Goal: Task Accomplishment & Management: Manage account settings

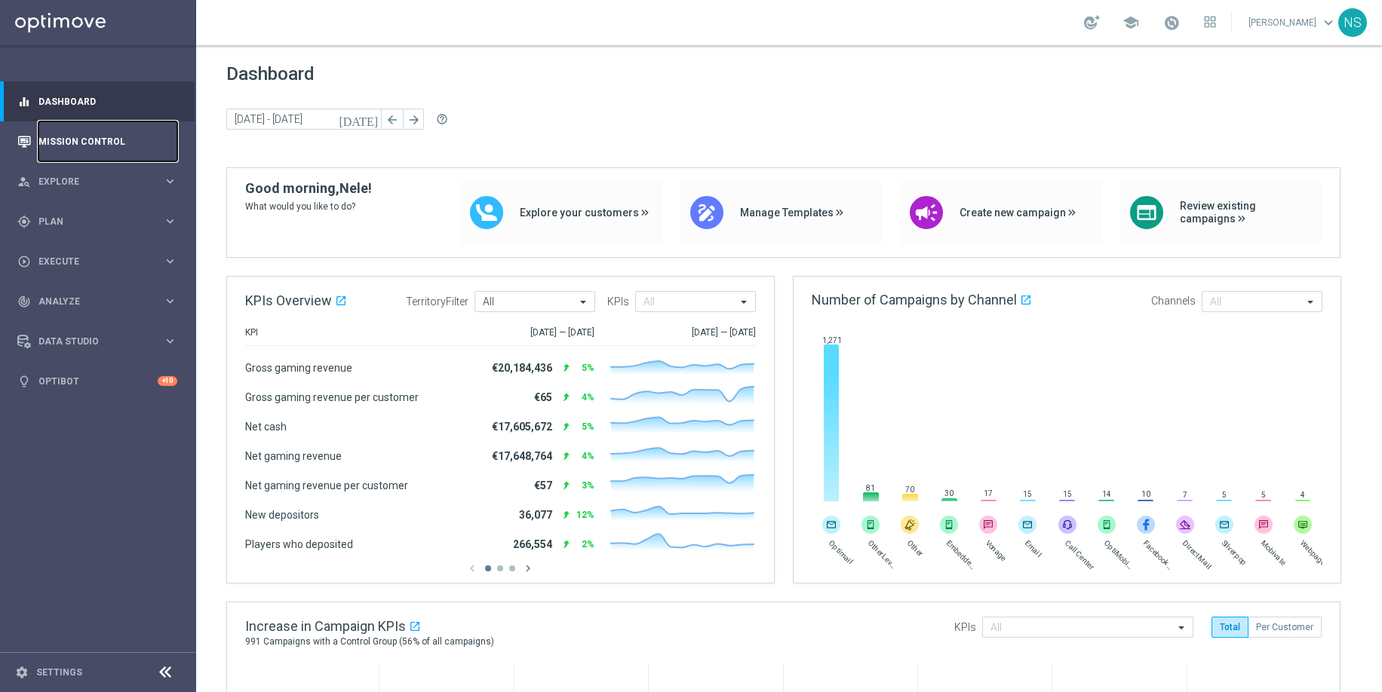
click at [119, 137] on link "Mission Control" at bounding box center [107, 141] width 139 height 40
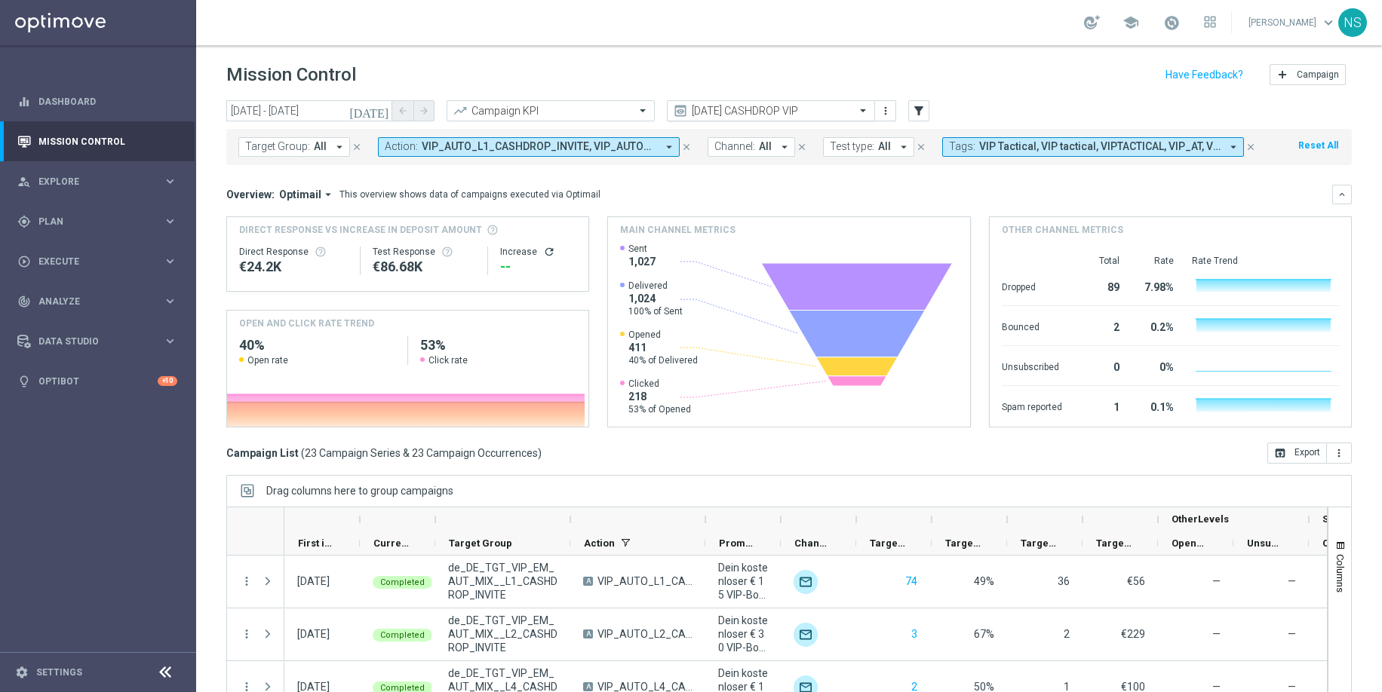
click at [750, 116] on input "text" at bounding box center [755, 111] width 161 height 13
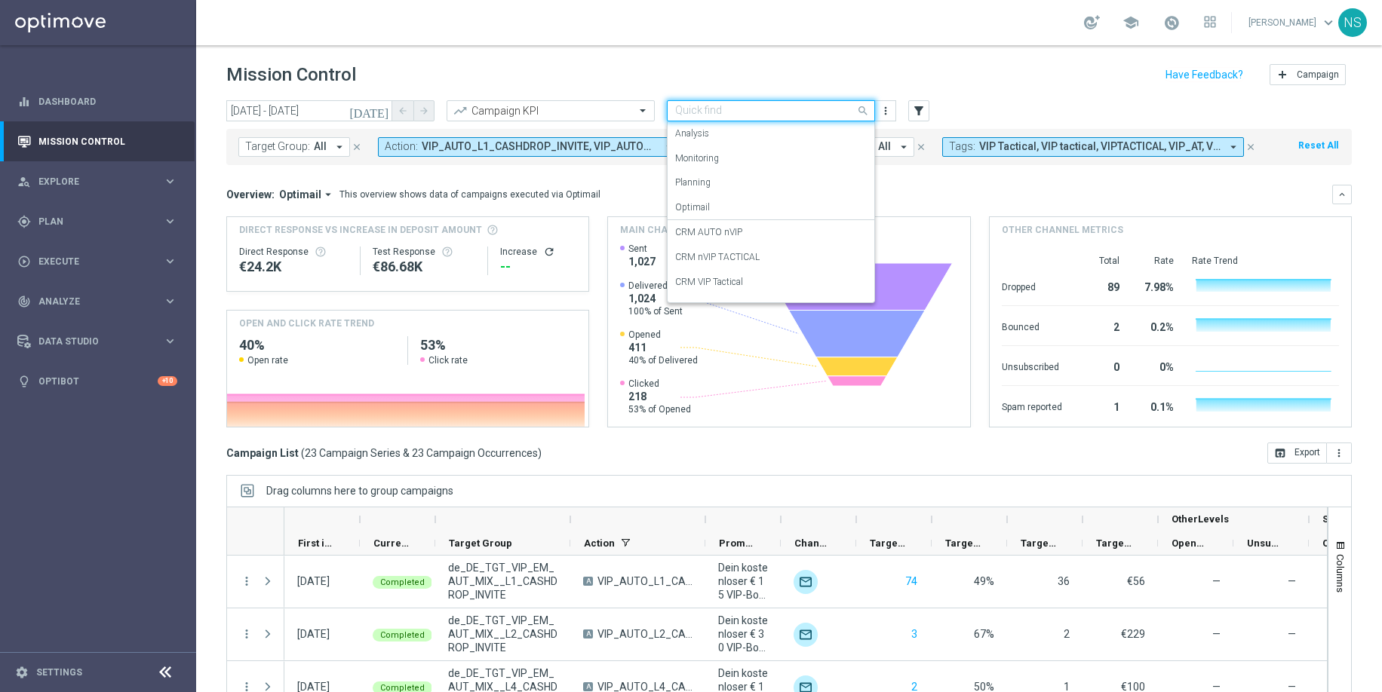
scroll to position [118, 0]
click at [768, 231] on div "VIP Friday drop" at bounding box center [771, 238] width 192 height 25
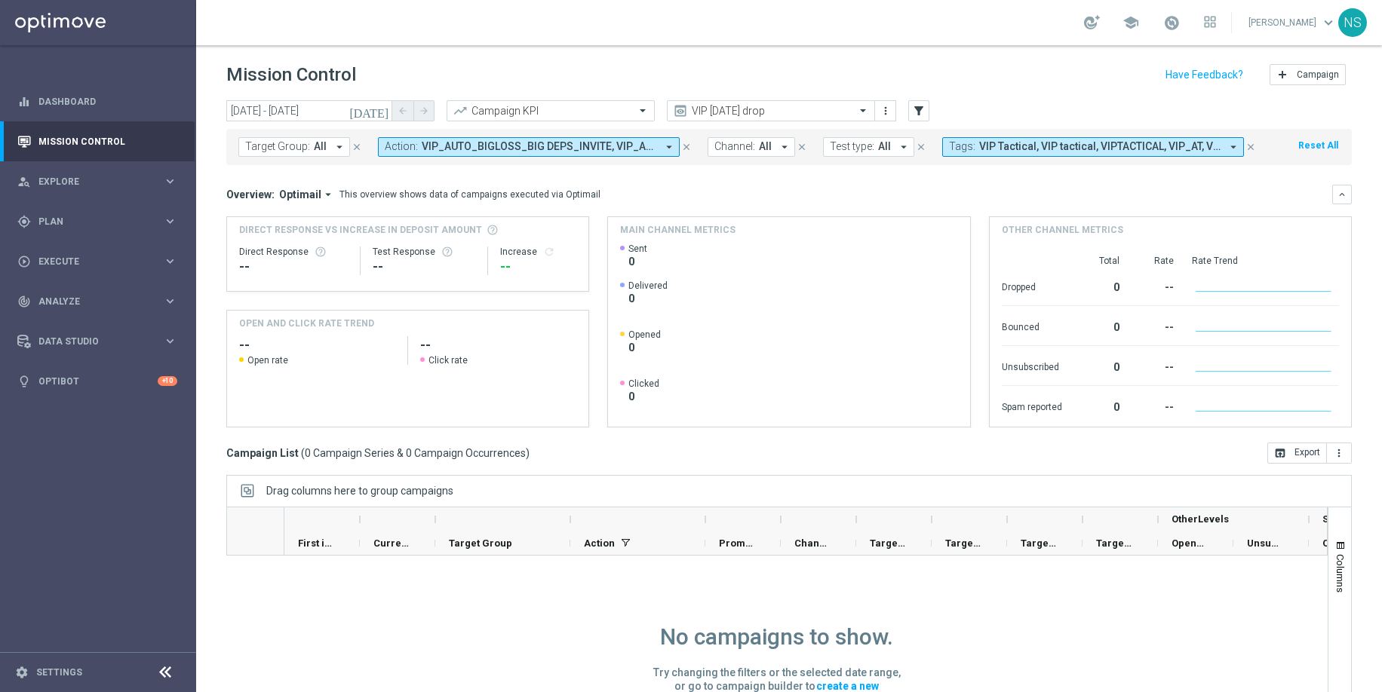
click at [376, 116] on icon "[DATE]" at bounding box center [369, 111] width 41 height 14
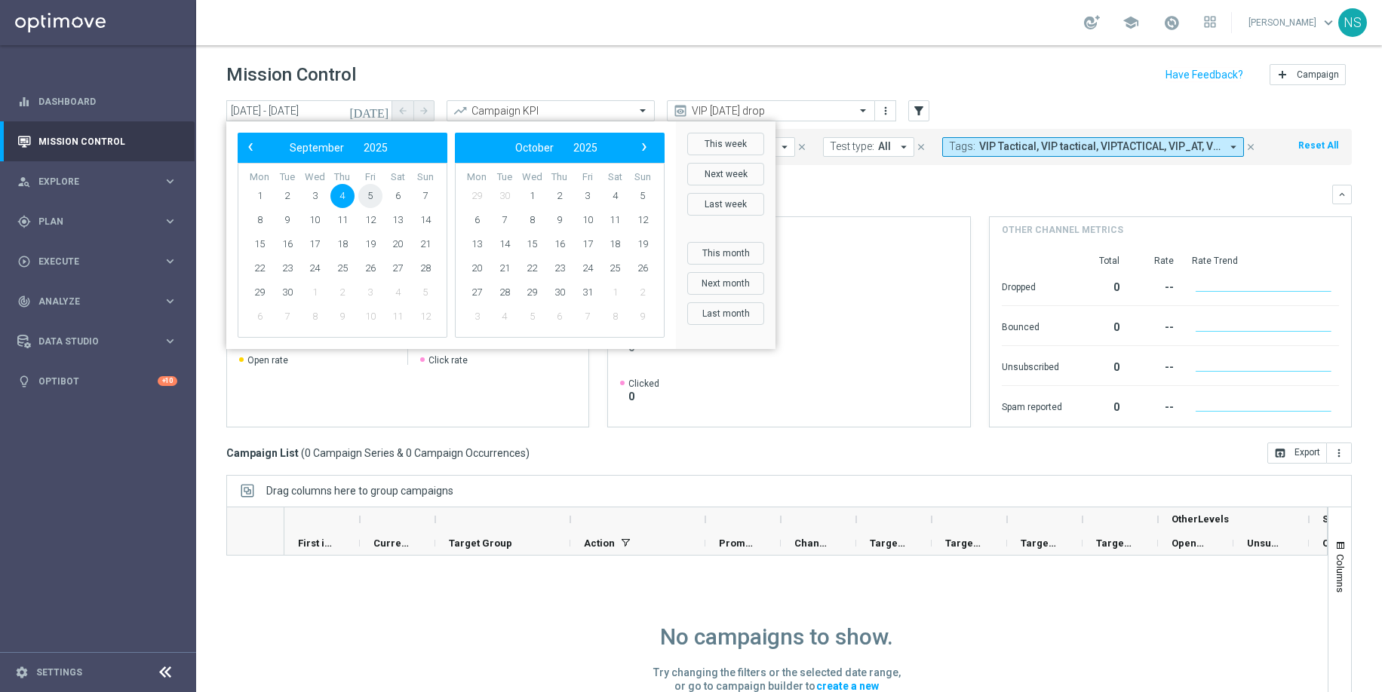
click at [371, 198] on span "5" at bounding box center [370, 196] width 24 height 24
click at [373, 196] on span "5" at bounding box center [370, 196] width 24 height 24
type input "05 Sep 2025 - 05 Sep 2025"
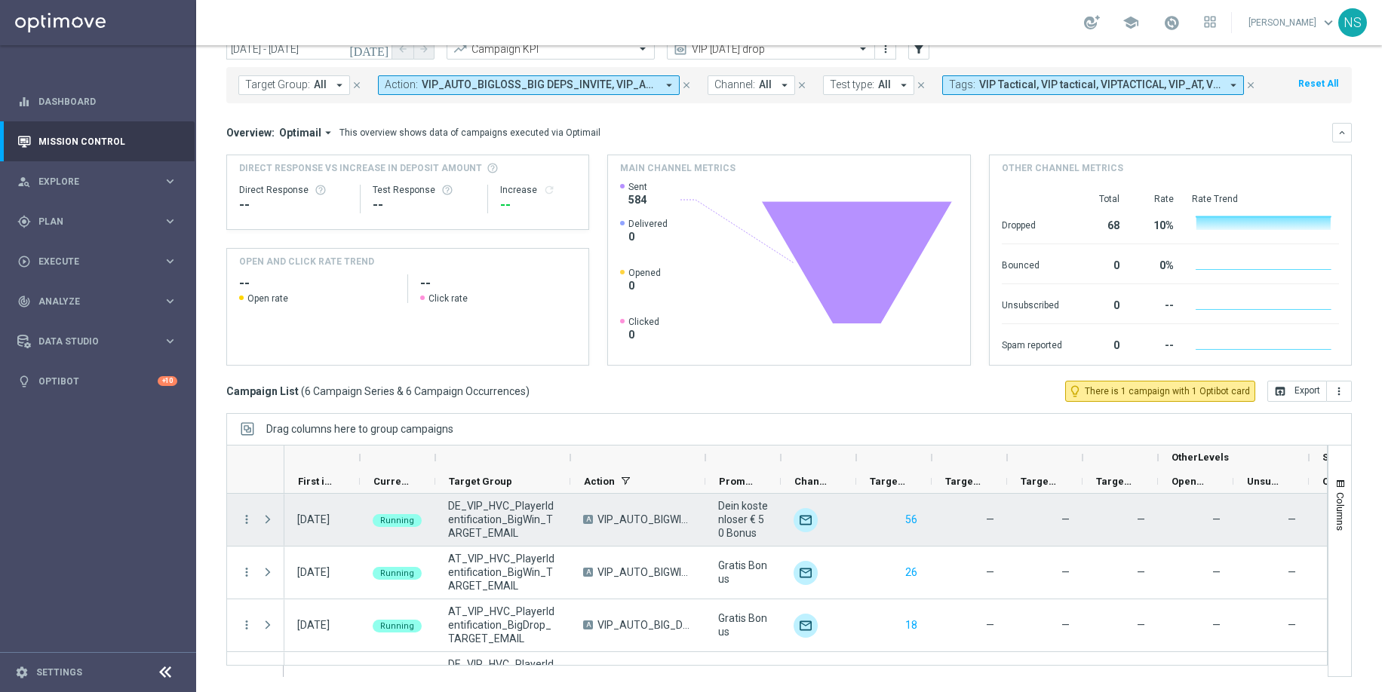
scroll to position [146, 0]
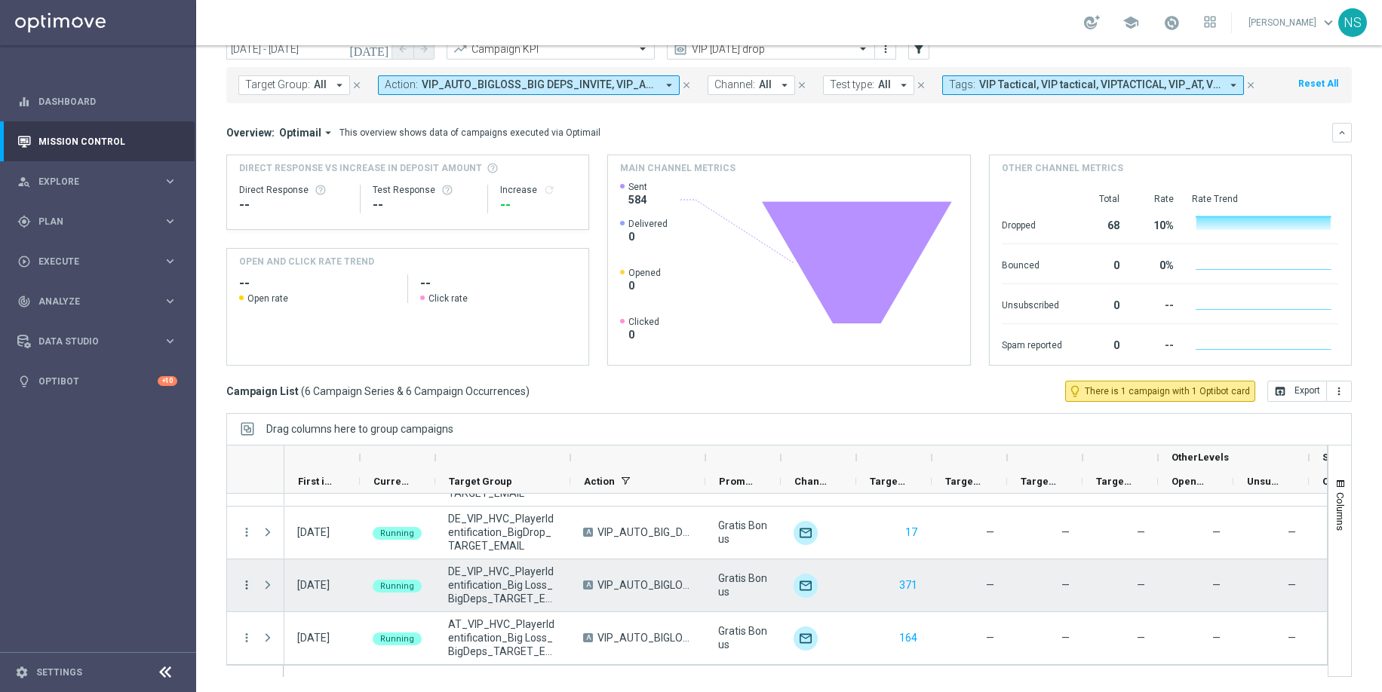
click at [247, 583] on icon "more_vert" at bounding box center [247, 585] width 14 height 14
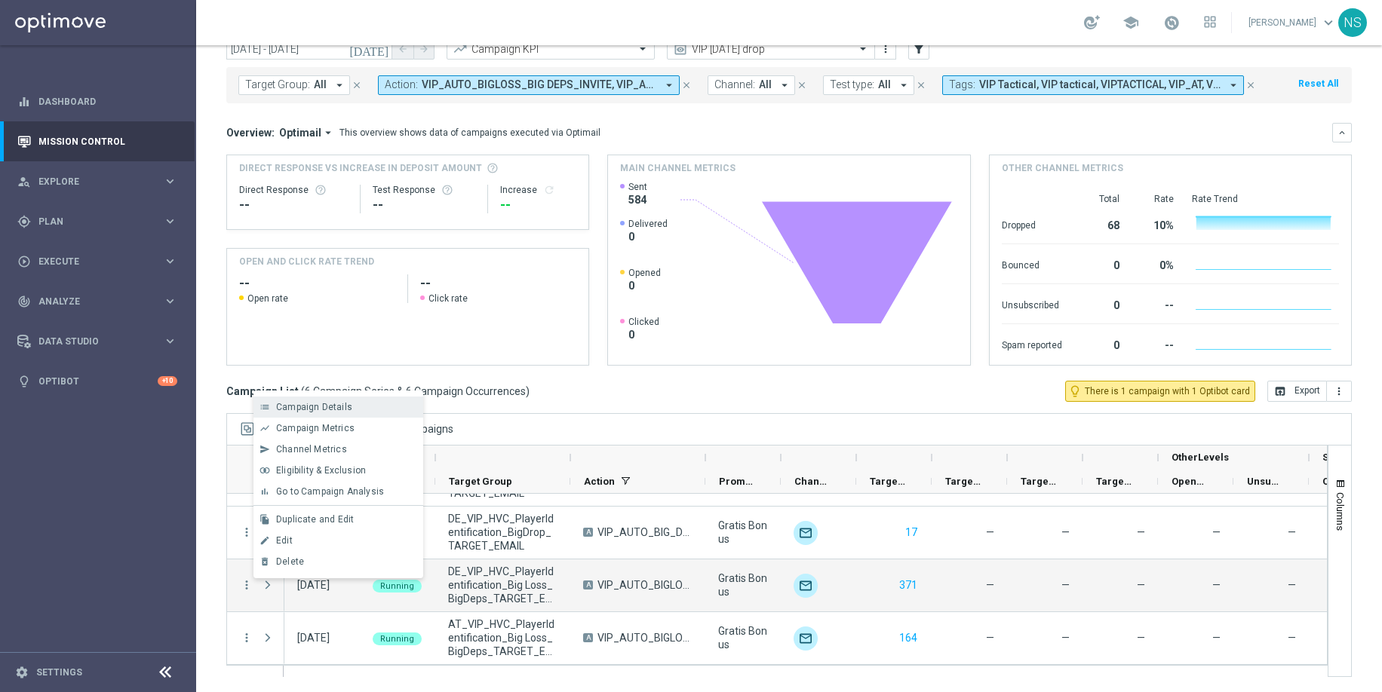
click at [320, 410] on span "Campaign Details" at bounding box center [314, 407] width 76 height 11
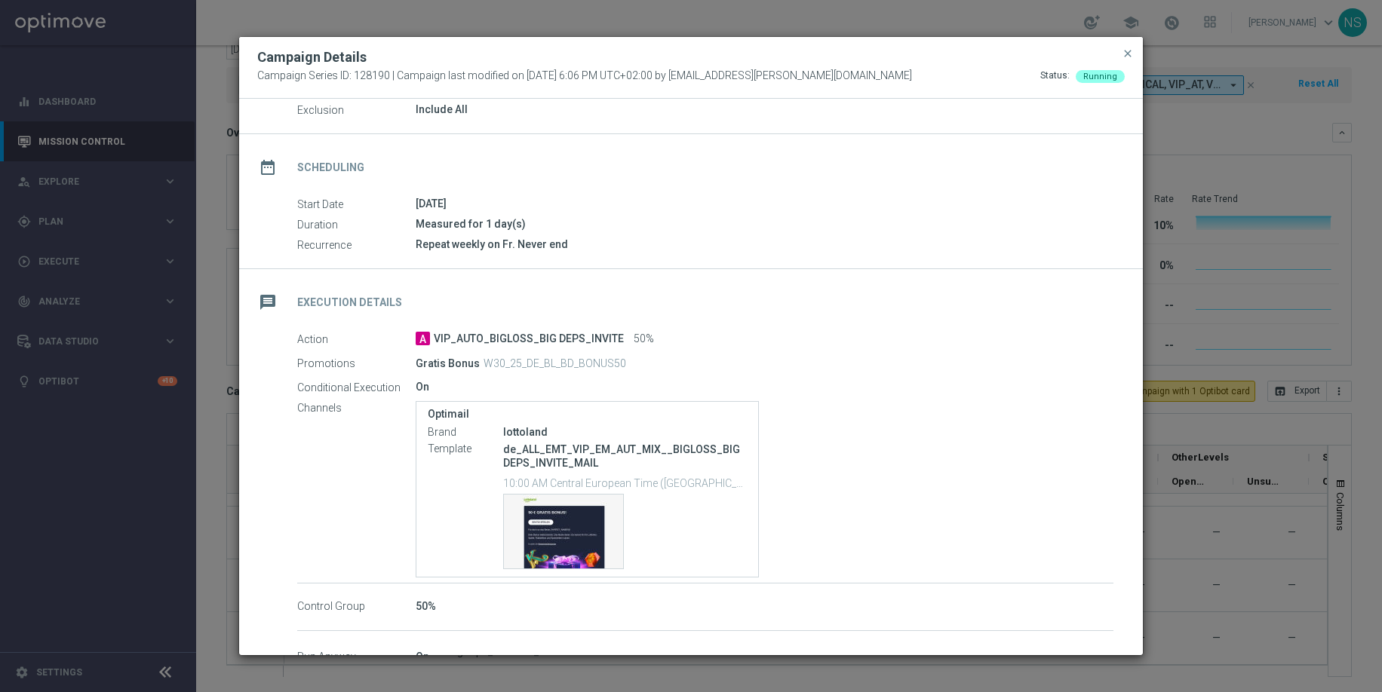
scroll to position [170, 0]
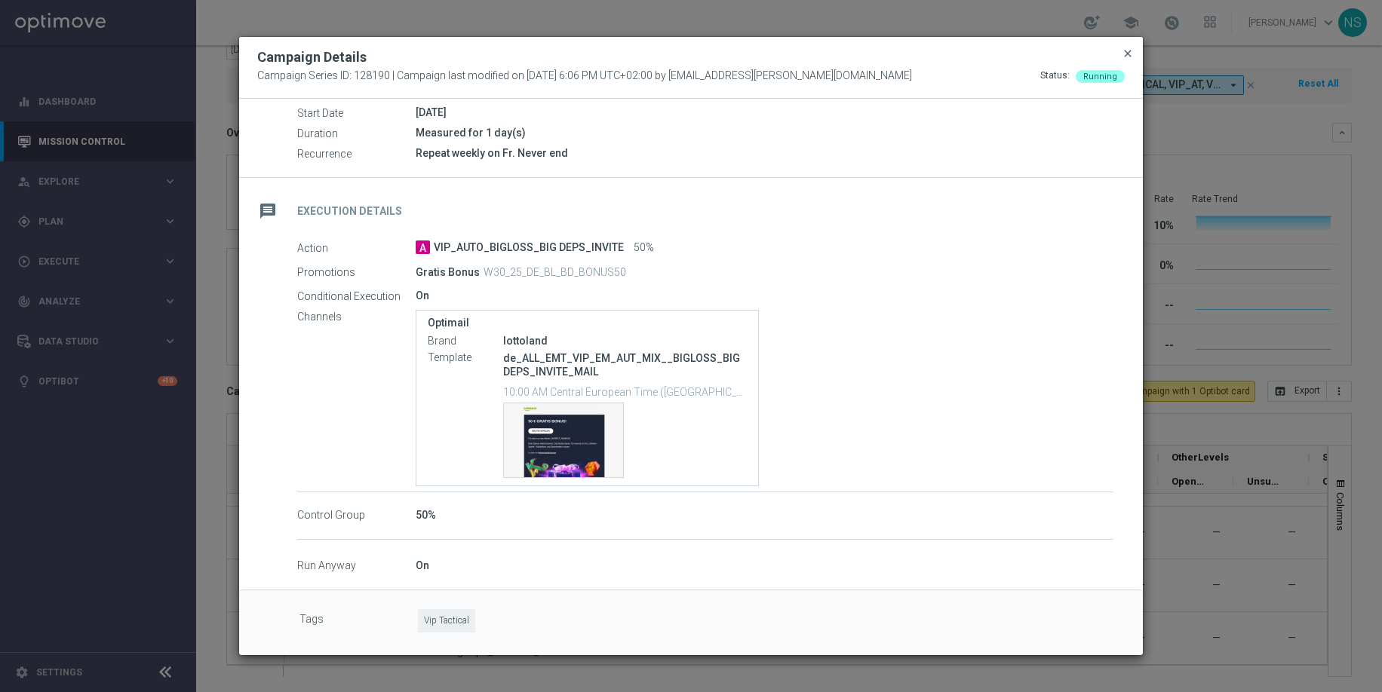
click at [1124, 56] on span "close" at bounding box center [1127, 54] width 12 height 12
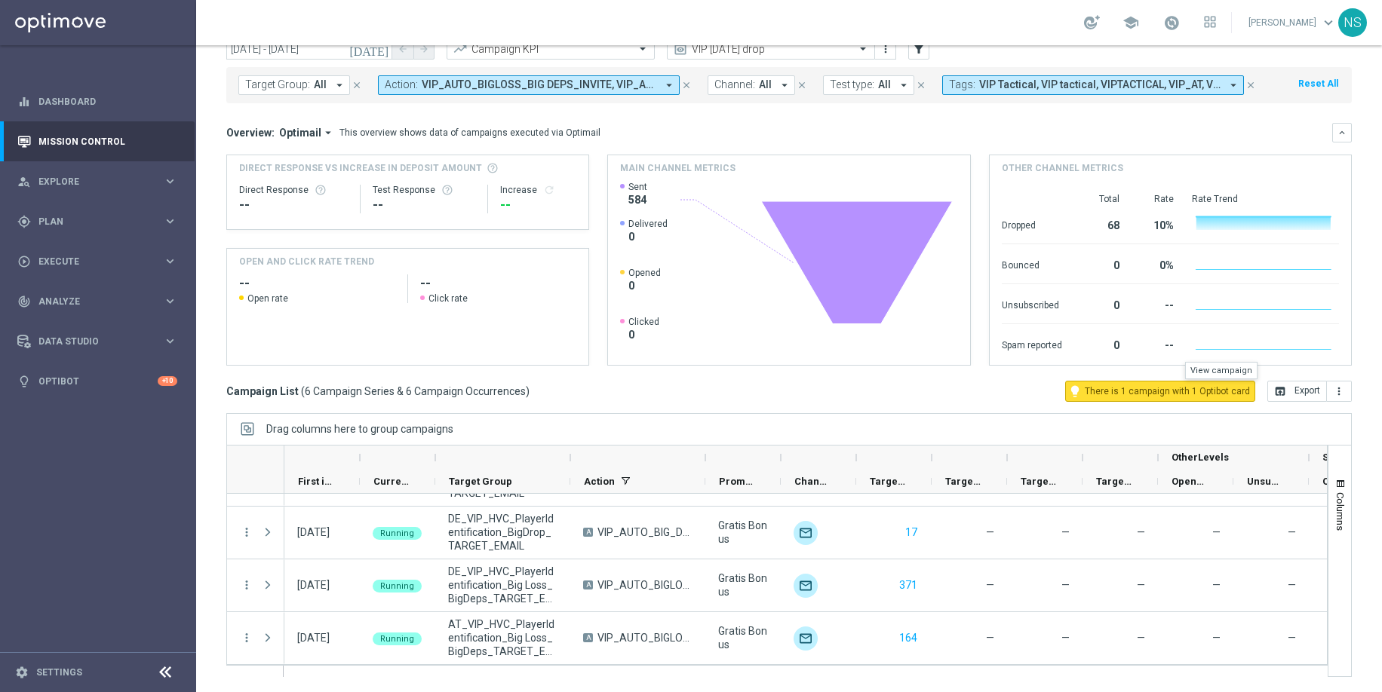
click at [1130, 387] on span "There is 1 campaign with 1 Optibot card" at bounding box center [1166, 392] width 165 height 14
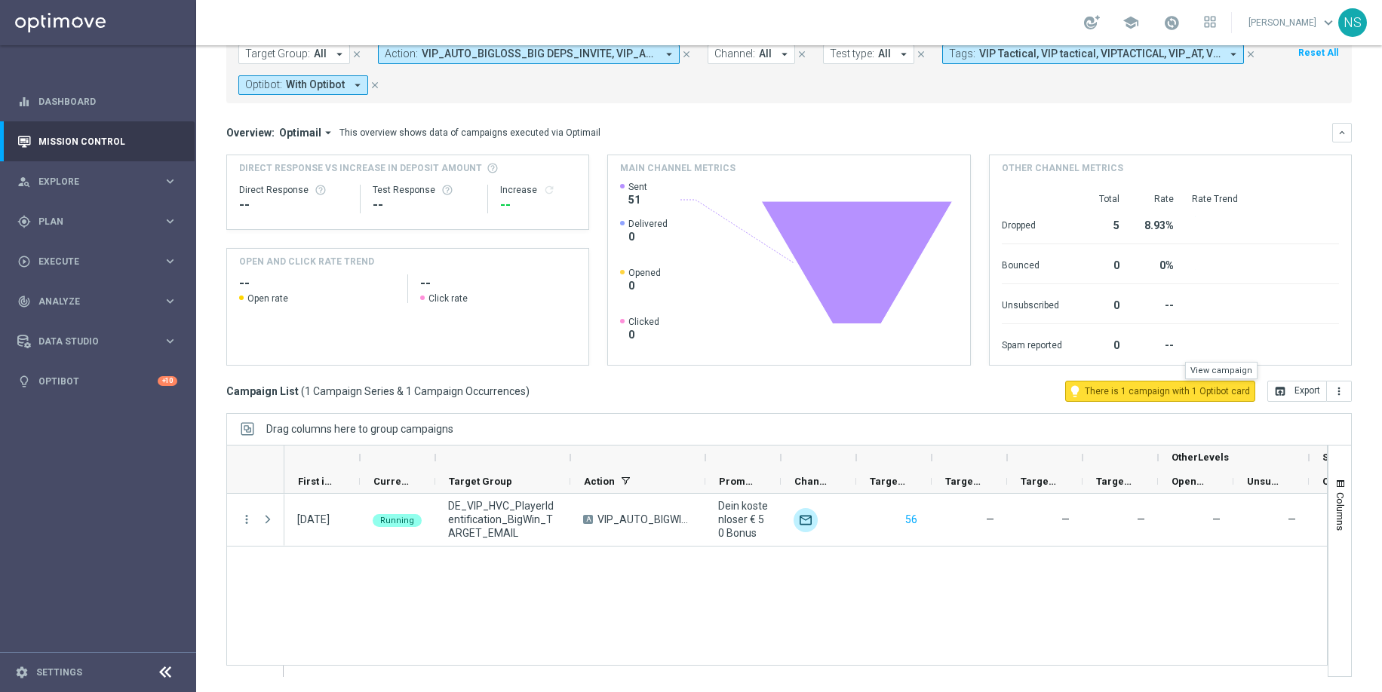
scroll to position [0, 0]
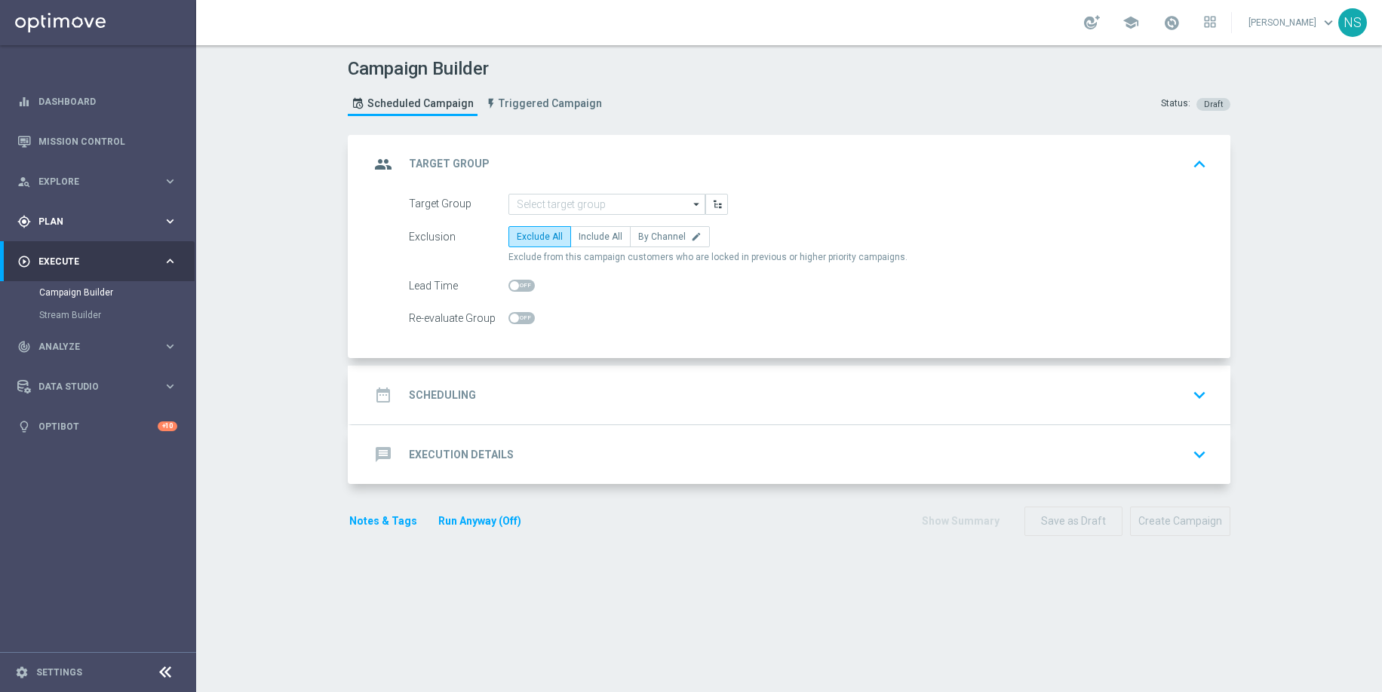
click at [113, 226] on div "gps_fixed Plan" at bounding box center [90, 222] width 146 height 14
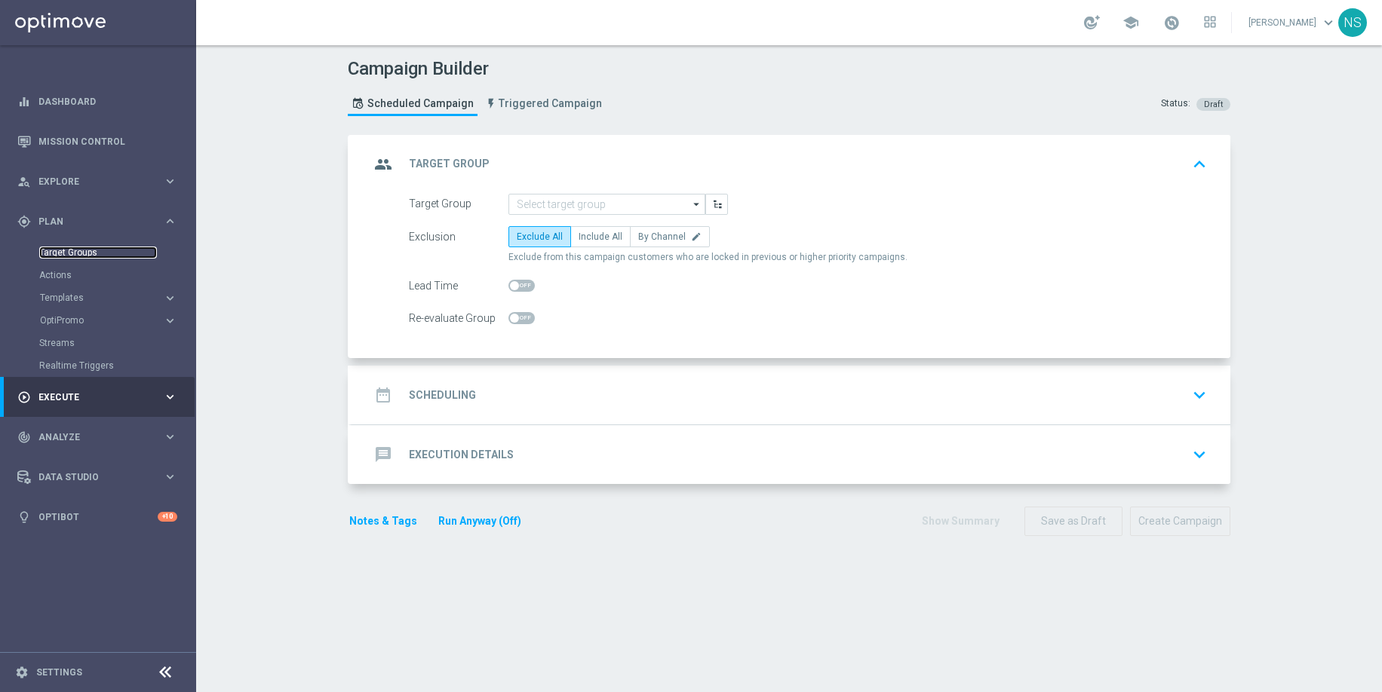
click at [88, 257] on link "Target Groups" at bounding box center [98, 253] width 118 height 12
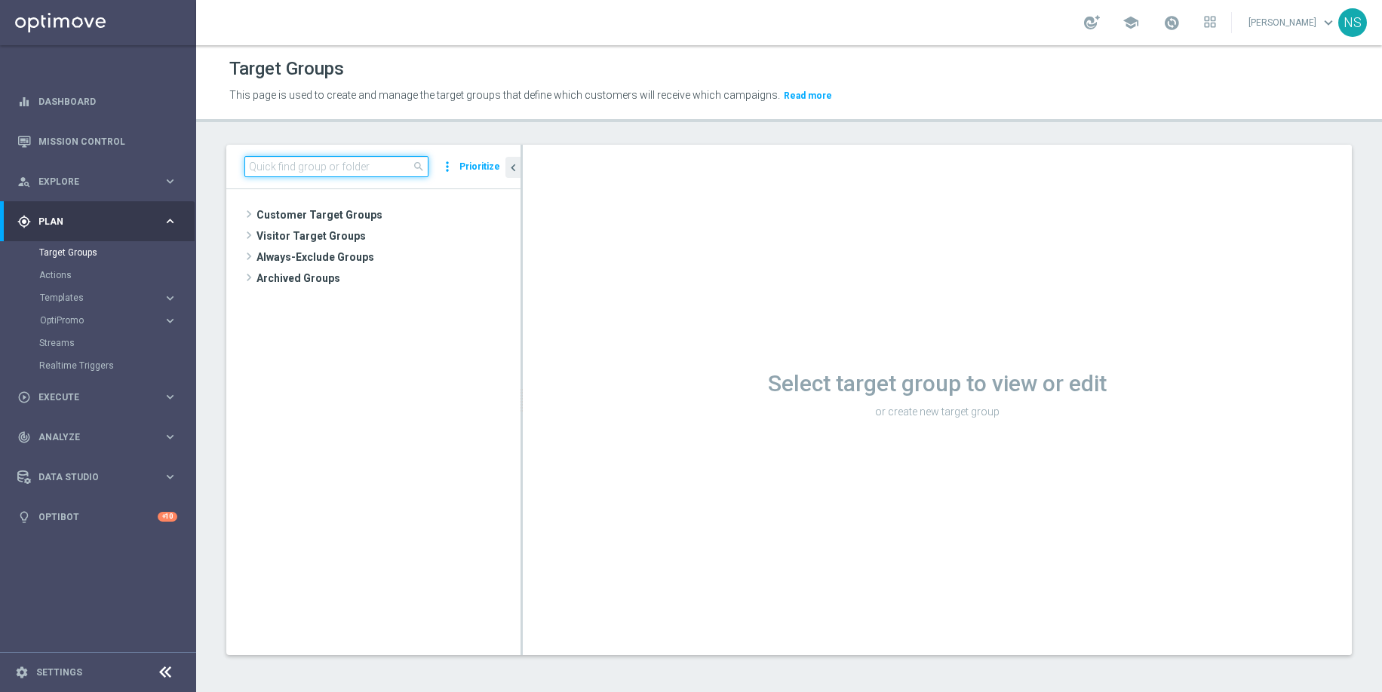
click at [387, 160] on input at bounding box center [336, 166] width 184 height 21
paste input "de_DE_TGT_VIP_RI_TAC_LT_"
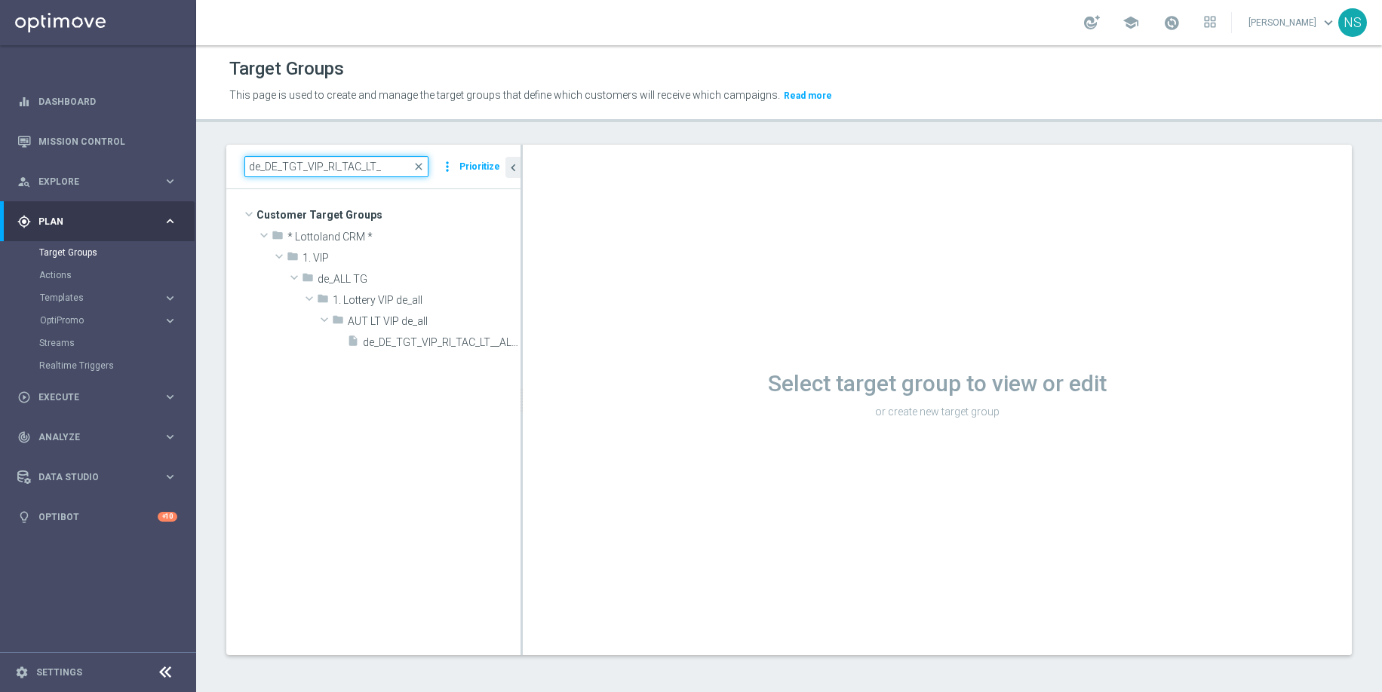
click at [337, 165] on input "de_DE_TGT_VIP_RI_TAC_LT_" at bounding box center [336, 166] width 184 height 21
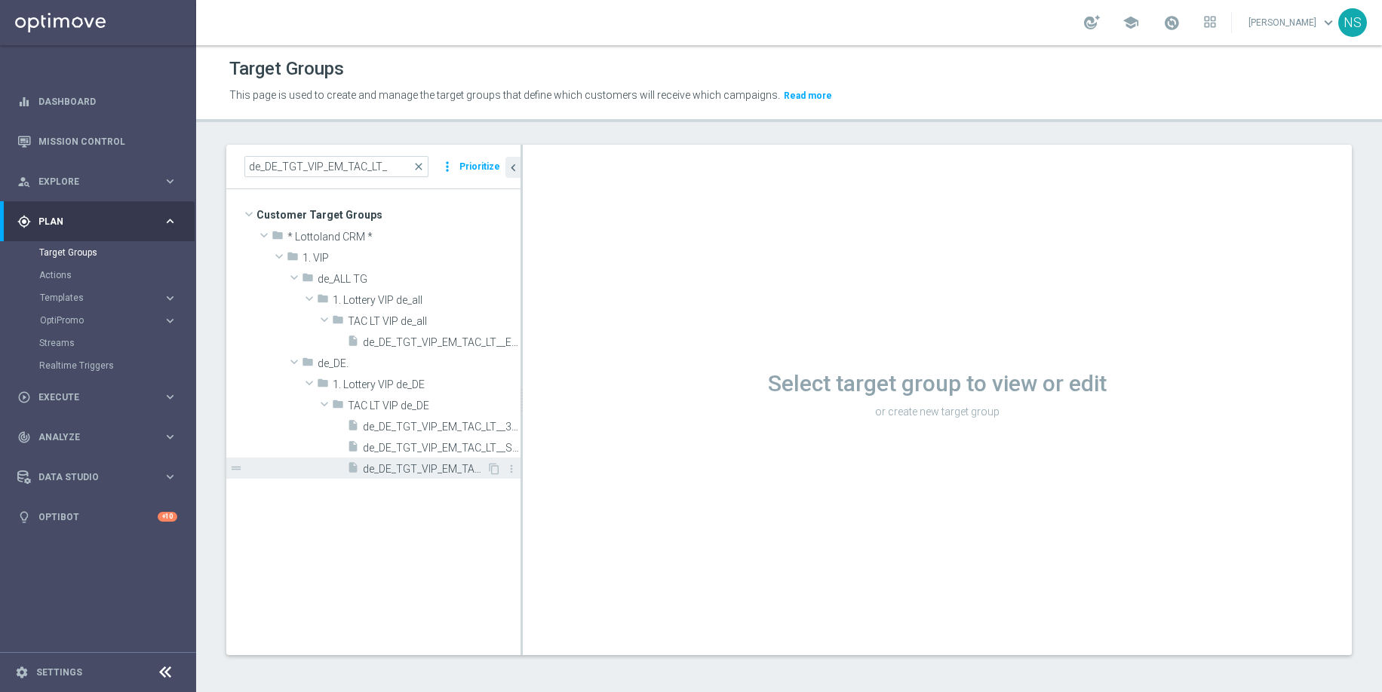
click at [410, 466] on span "de_DE_TGT_VIP_EM_TAC_LT_ALL" at bounding box center [425, 469] width 124 height 13
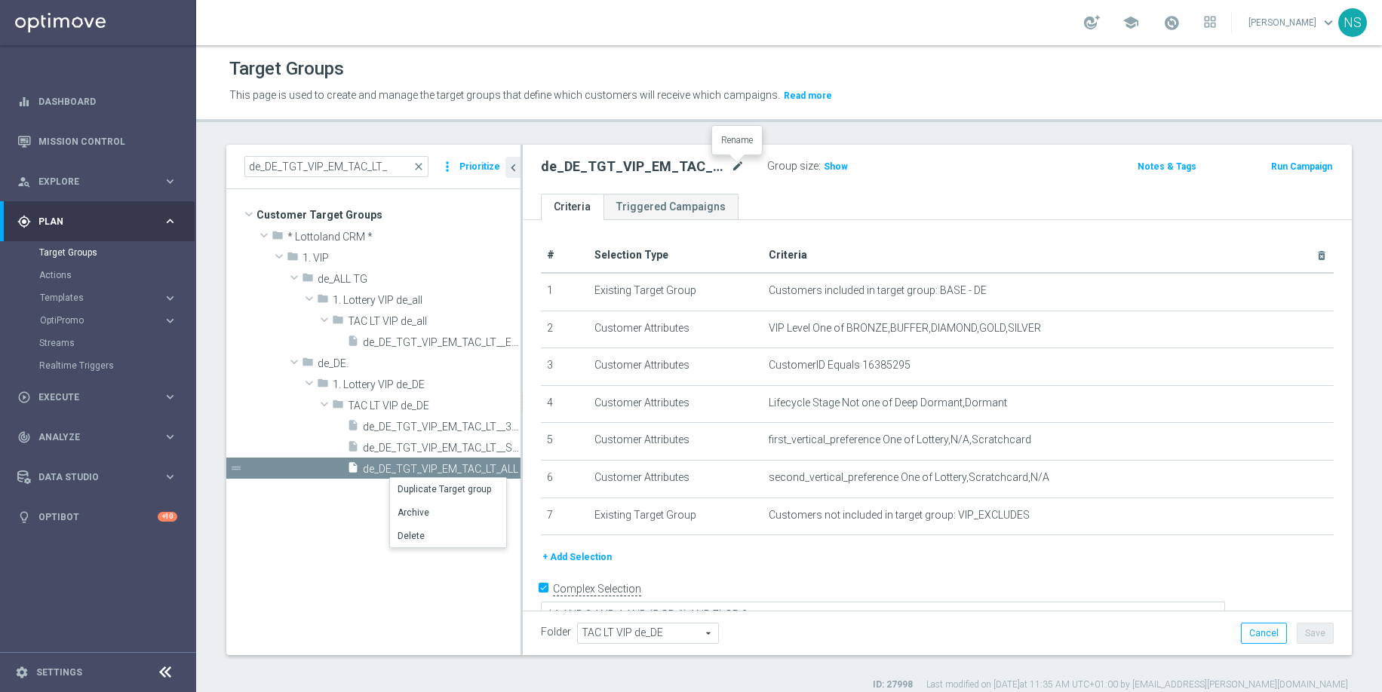
click at [732, 166] on icon "mode_edit" at bounding box center [738, 167] width 14 height 18
drag, startPoint x: 264, startPoint y: 168, endPoint x: 237, endPoint y: 168, distance: 27.1
click at [237, 168] on div "de_DE_TGT_VIP_EM_TAC_LT_ close more_vert Prioritize" at bounding box center [373, 167] width 294 height 44
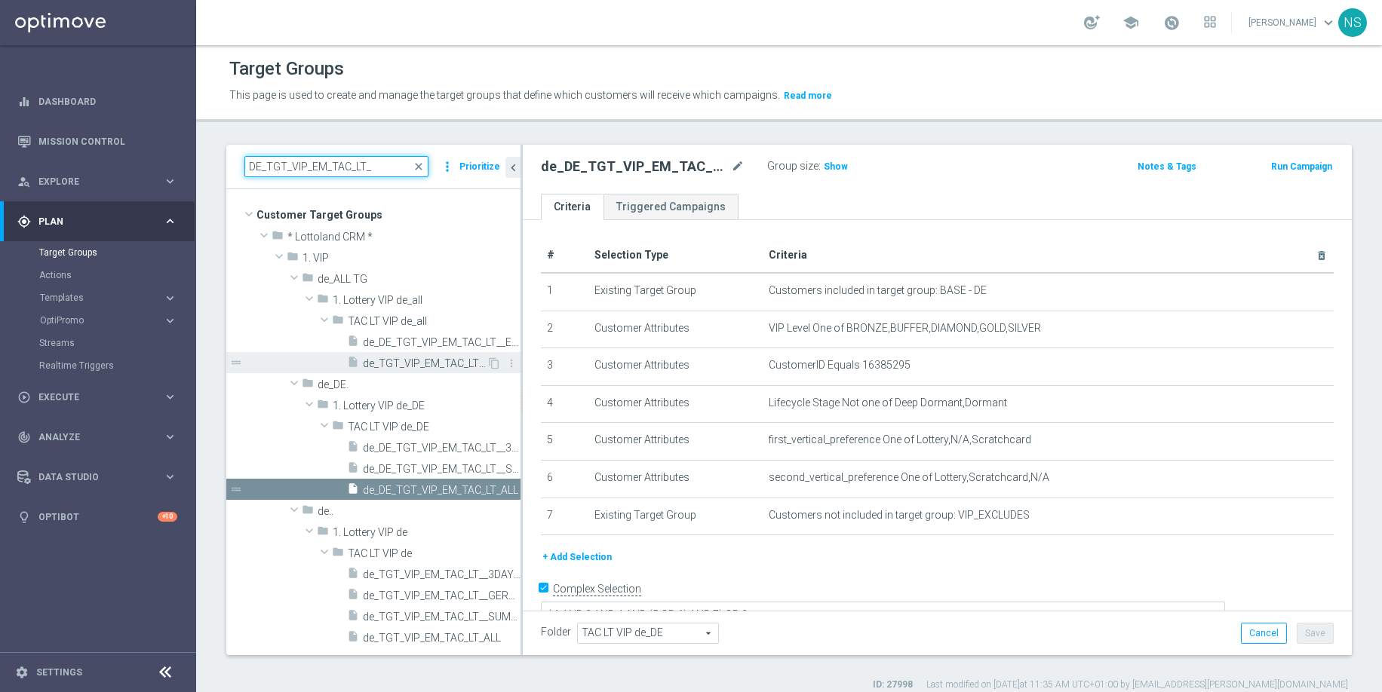
type input "DE_TGT_VIP_EM_TAC_LT_"
click at [428, 367] on span "de_TGT_VIP_EM_TAC_LT__EJ_EUR10_200DAYS" at bounding box center [425, 363] width 124 height 13
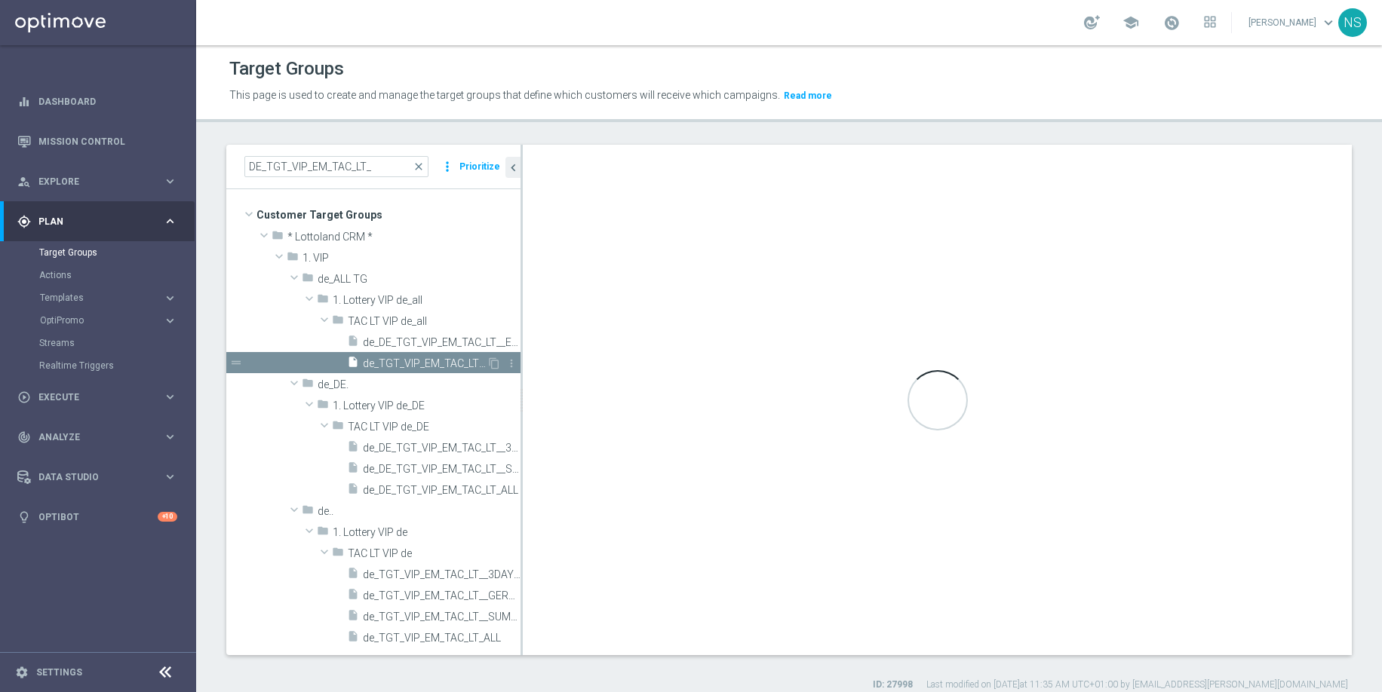
type textarea "1 AND 2 AND 3 AND (4 OR 5) AND 6 AND 7"
type input "TAC LT VIP de_all"
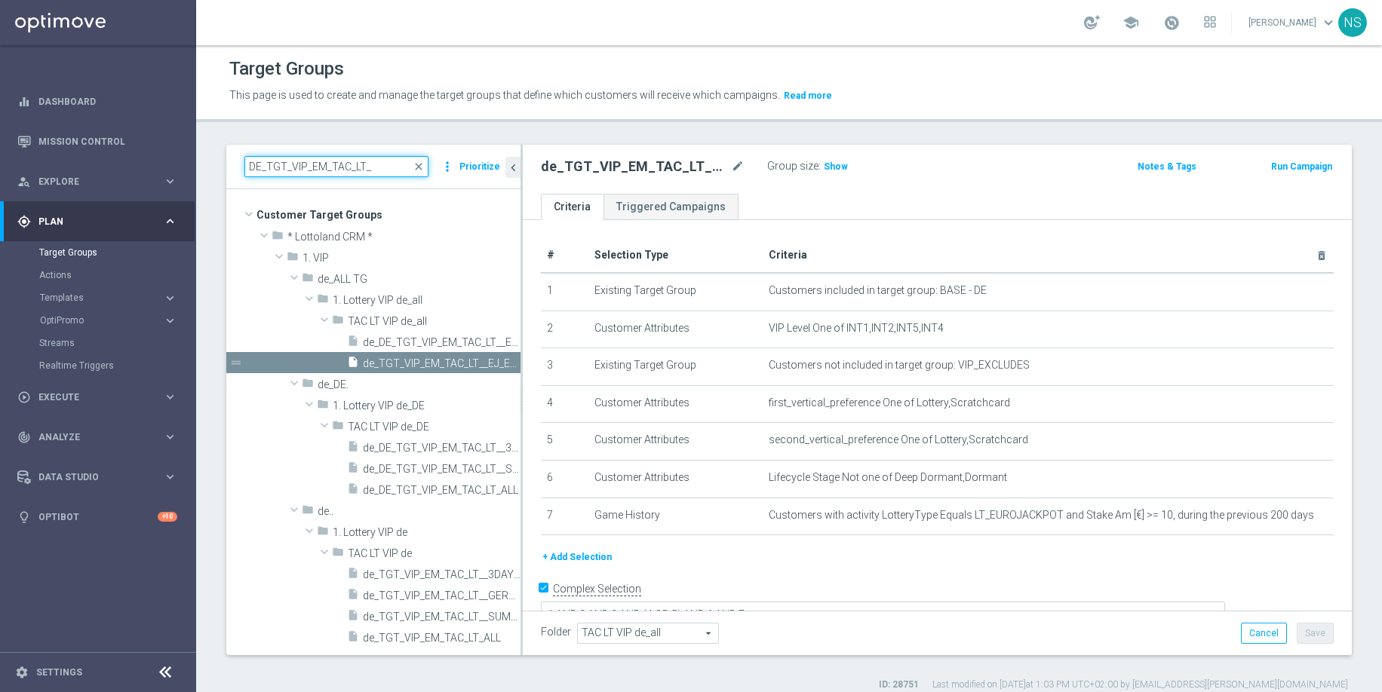
click at [381, 175] on input "DE_TGT_VIP_EM_TAC_LT_" at bounding box center [336, 166] width 184 height 21
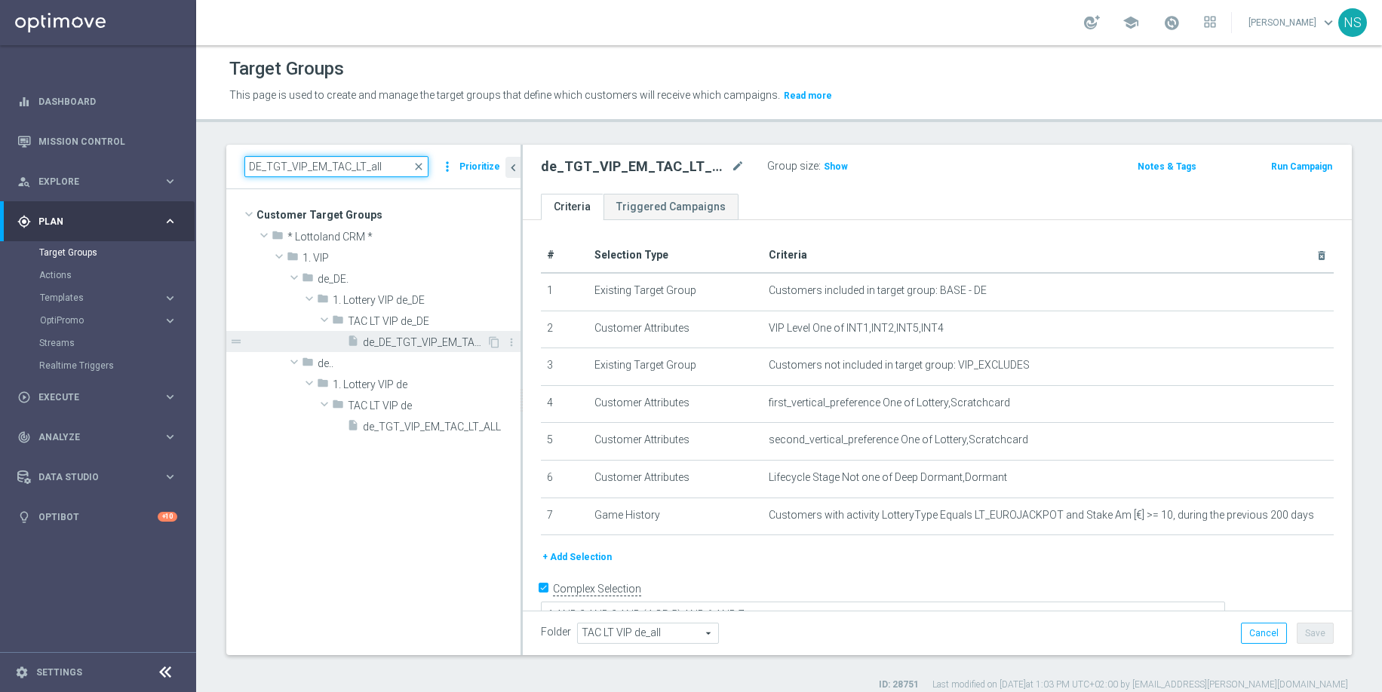
type input "DE_TGT_VIP_EM_TAC_LT_all"
click at [413, 348] on span "de_DE_TGT_VIP_EM_TAC_LT_ALL" at bounding box center [425, 342] width 124 height 13
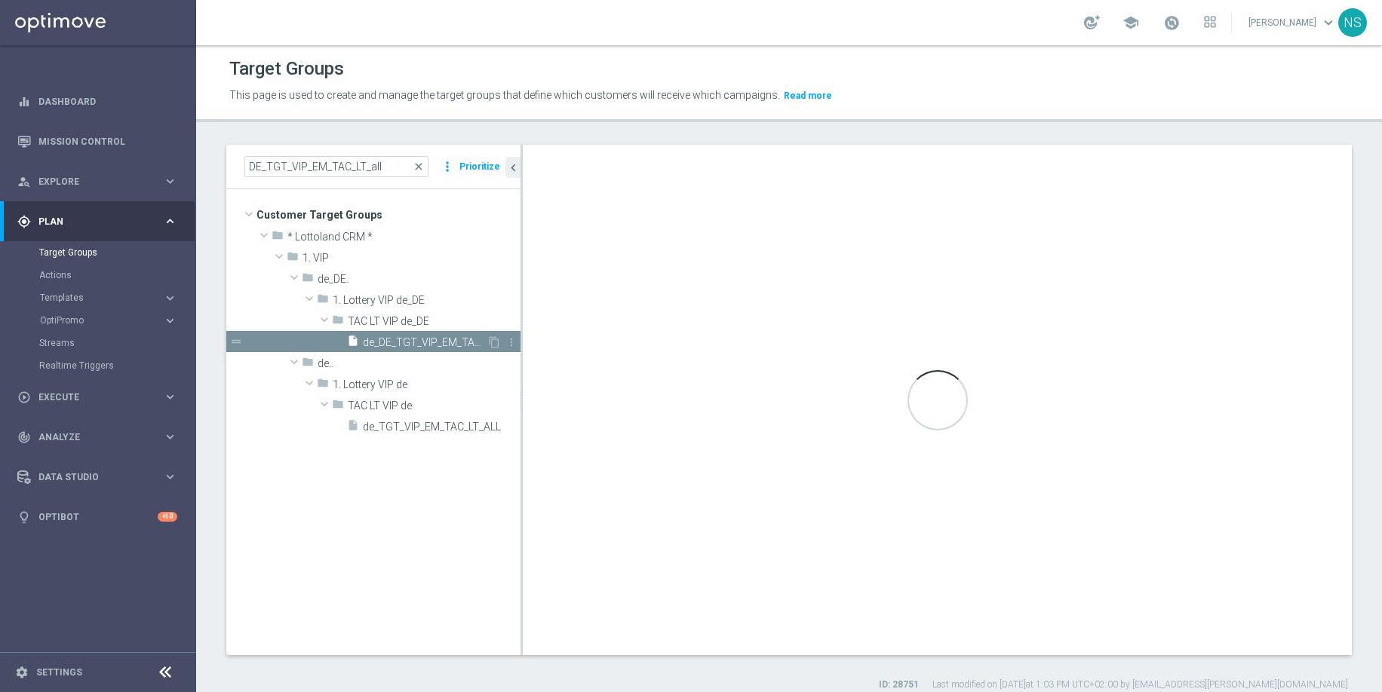
type textarea "( 1 AND 2 AND 4 AND (5 OR 6) AND 7) OR 3"
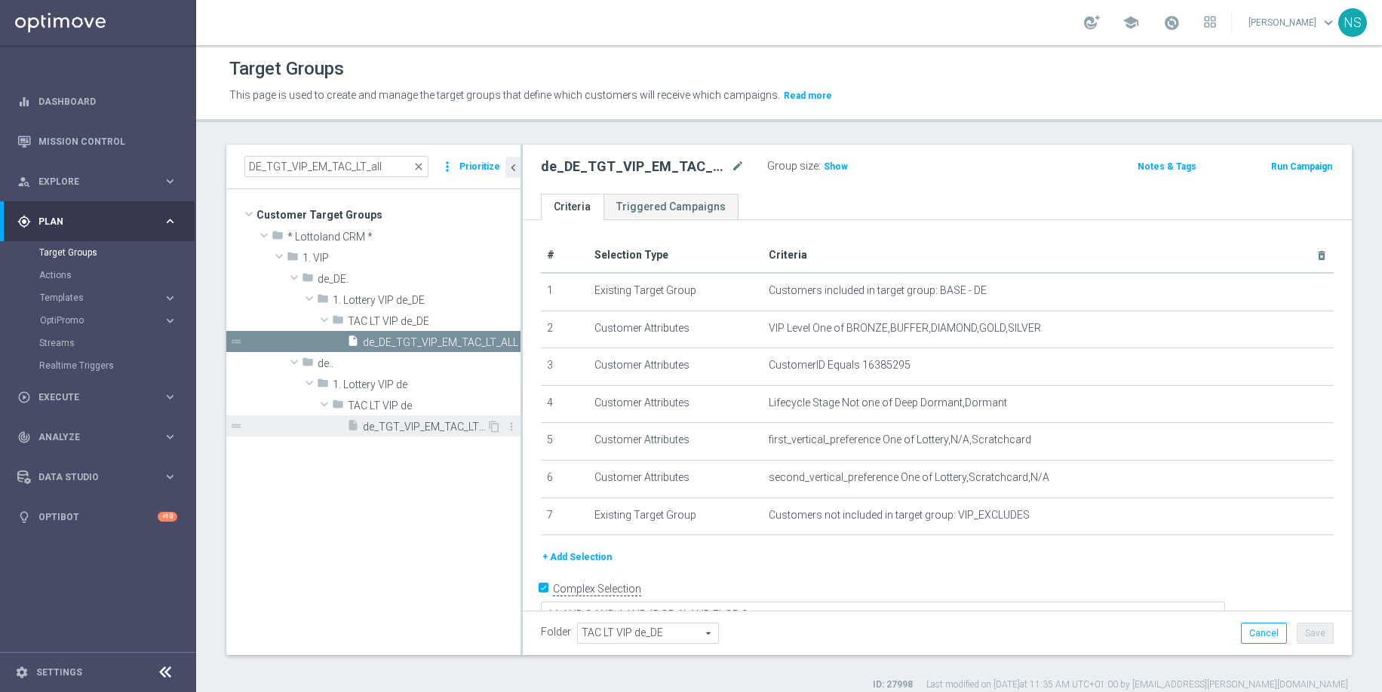
click at [396, 429] on span "de_TGT_VIP_EM_TAC_LT_ALL" at bounding box center [425, 427] width 124 height 13
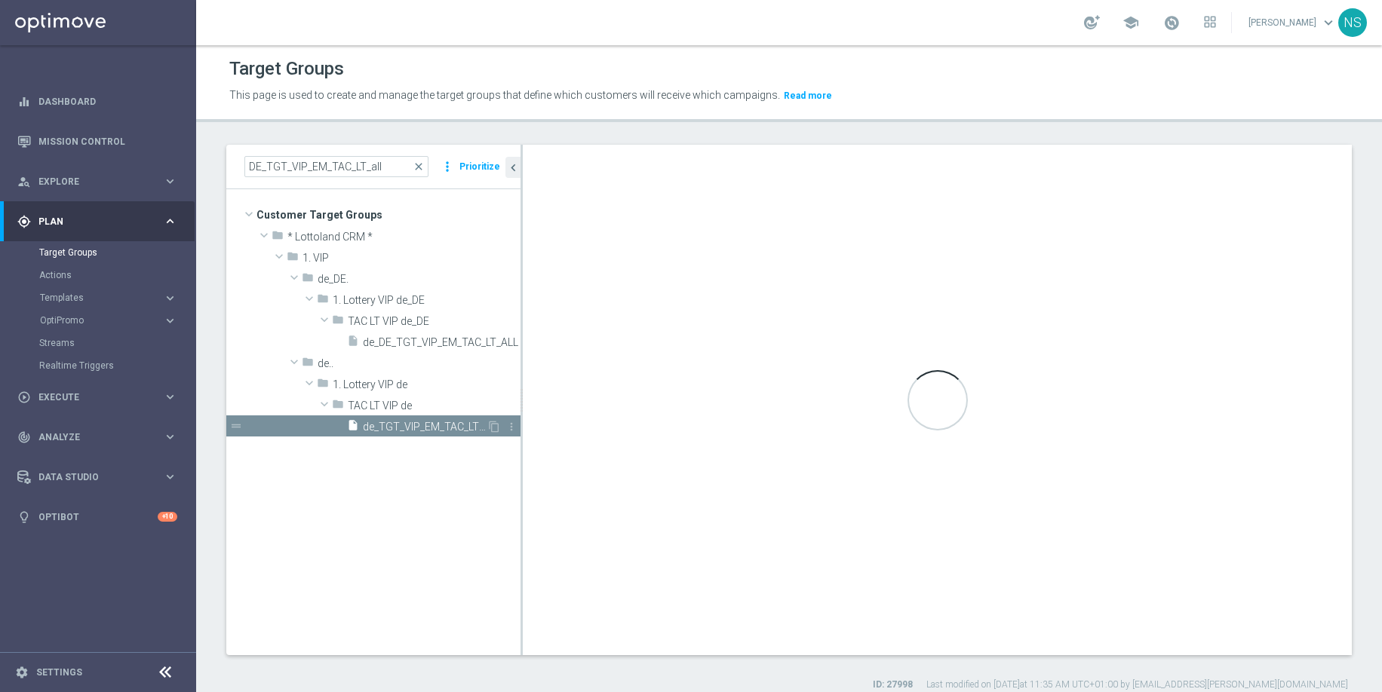
type input "TAC LT VIP de"
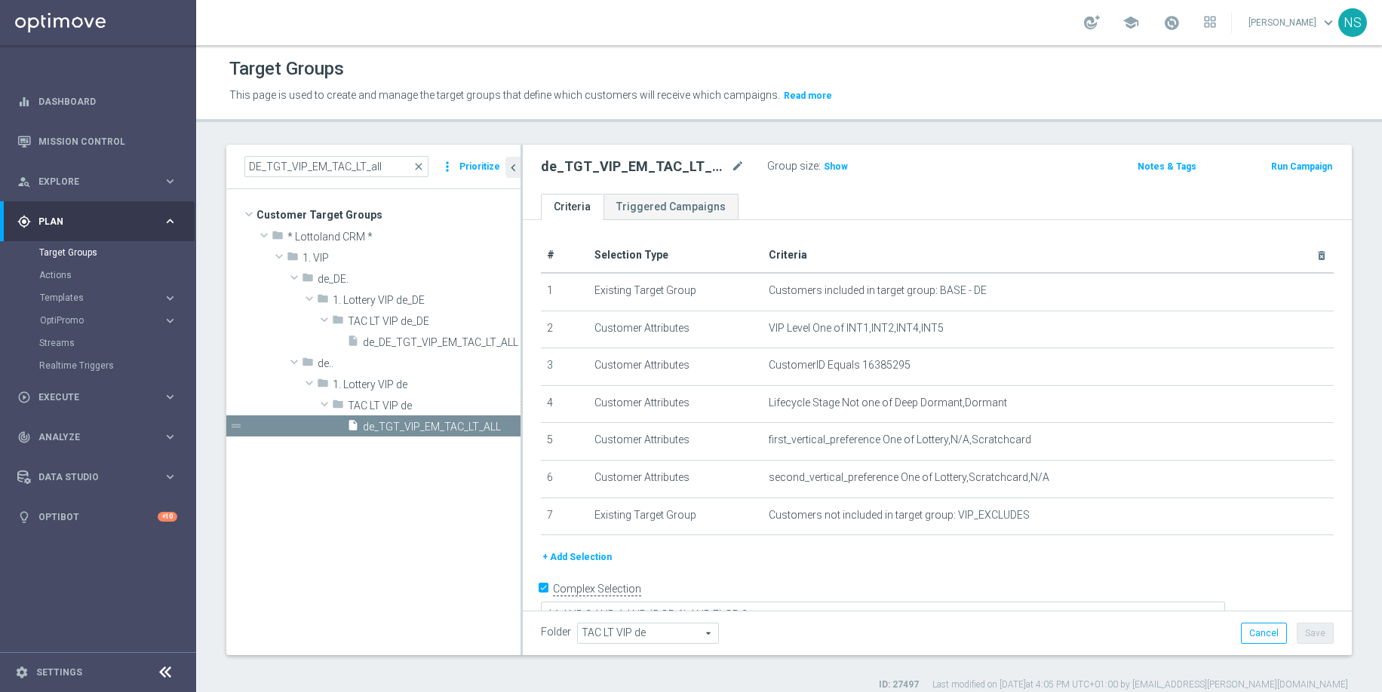
click at [612, 172] on h2 "de_TGT_VIP_EM_TAC_LT_ALL" at bounding box center [634, 167] width 187 height 18
click at [612, 164] on h2 "de_TGT_VIP_EM_TAC_LT_ALL" at bounding box center [634, 167] width 187 height 18
click at [612, 165] on h2 "de_TGT_VIP_EM_TAC_LT_ALL" at bounding box center [634, 167] width 187 height 18
copy h2 "de_TGT_VIP_EM_TAC_LT_ALL"
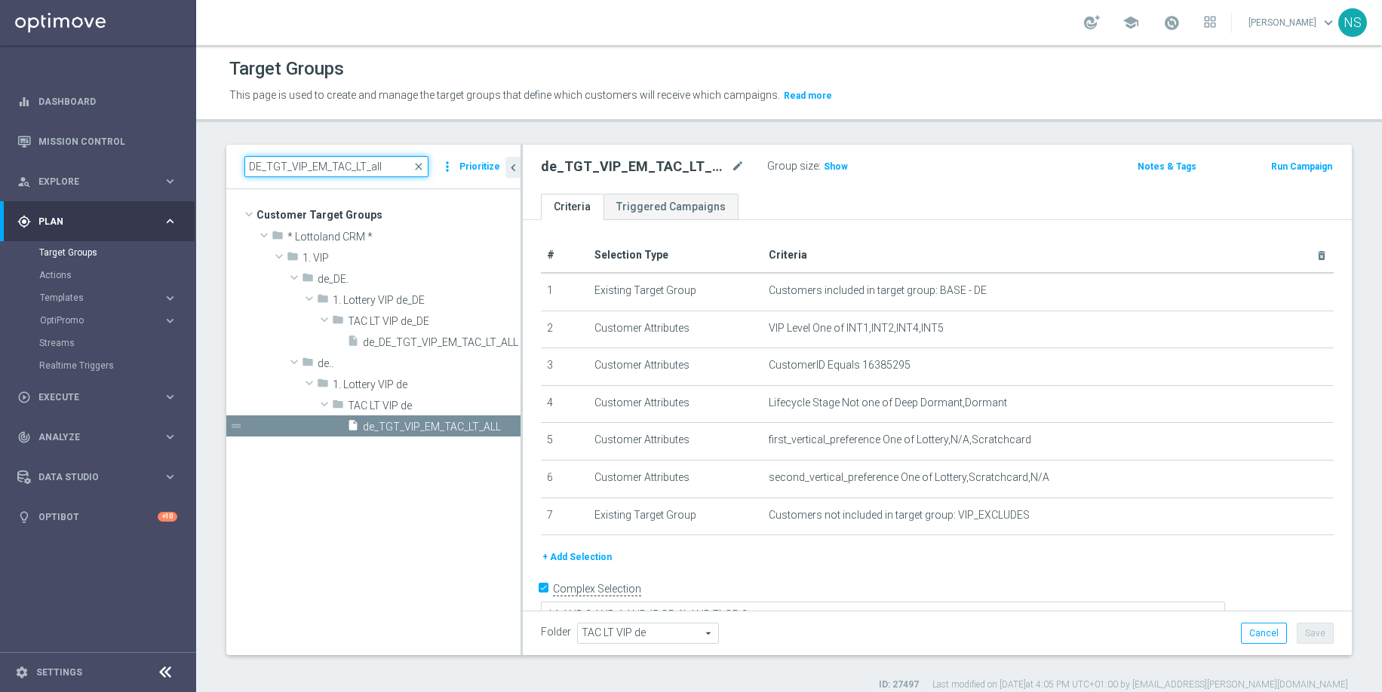
click at [261, 166] on input "DE_TGT_VIP_EM_TAC_LT_all" at bounding box center [336, 166] width 184 height 21
click at [263, 167] on input "DE_TGT_VIP_EM_TAC_LT_all" at bounding box center [336, 166] width 184 height 21
click at [267, 167] on input "DE_TGT_VIP_EM_TAC_LT_all" at bounding box center [336, 166] width 184 height 21
type input "TGT_VIP_EM_TAC_LT_all"
click at [422, 337] on span "de_DE_TGT_VIP_EM_TAC_LT_ALL" at bounding box center [425, 342] width 124 height 13
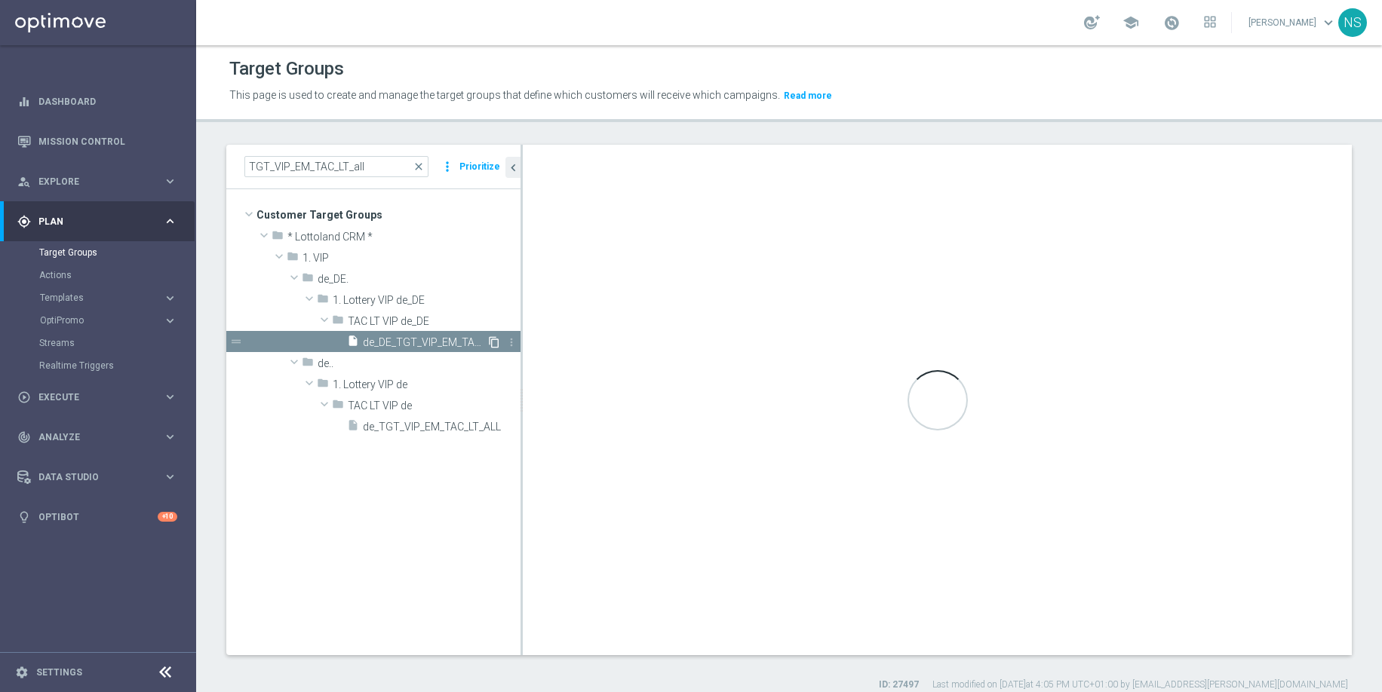
type input "TAC LT VIP de_DE"
click at [494, 338] on icon "content_copy" at bounding box center [494, 342] width 12 height 12
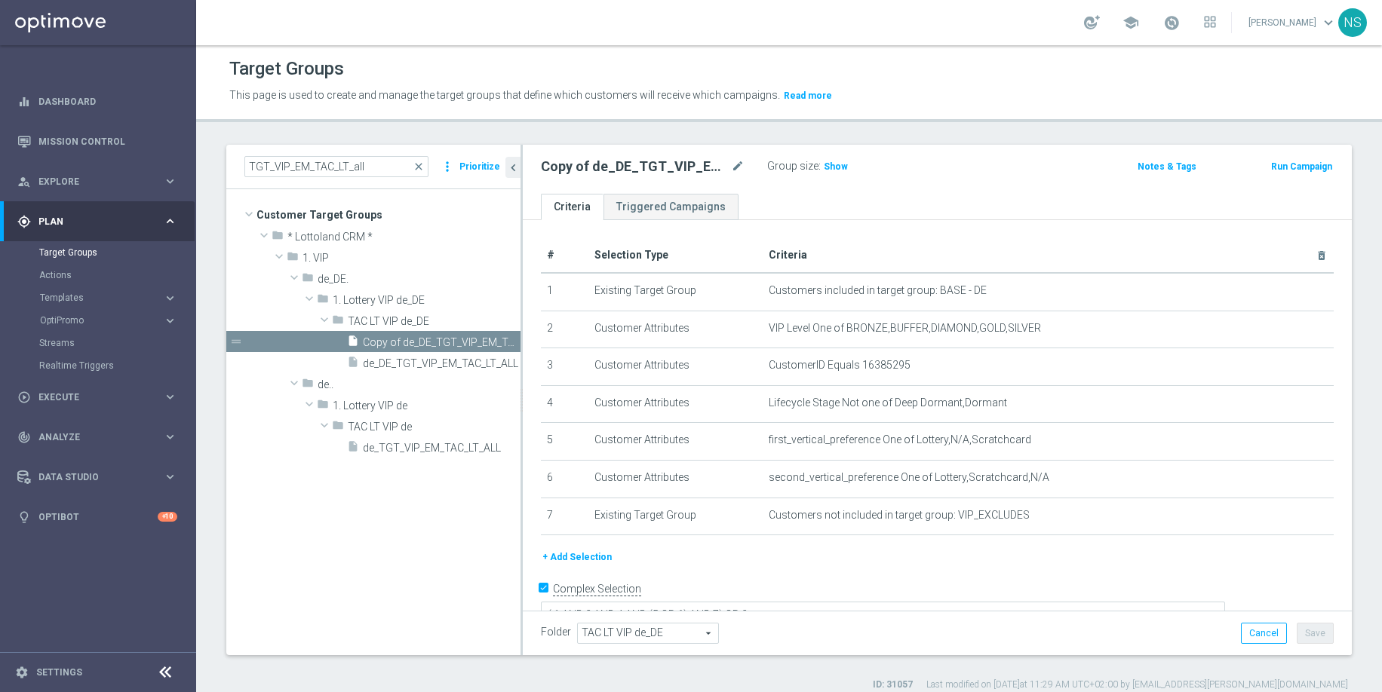
click at [727, 167] on h2 "Copy of de_DE_TGT_VIP_EM_TAC_LT_ALL" at bounding box center [634, 167] width 187 height 18
click at [738, 169] on icon "mode_edit" at bounding box center [738, 167] width 14 height 18
click at [585, 170] on input "Copy of de_DE_TGT_VIP_EM_TAC_LT_ALL" at bounding box center [643, 168] width 204 height 21
drag, startPoint x: 585, startPoint y: 170, endPoint x: 521, endPoint y: 169, distance: 64.1
click at [521, 169] on as-split "TGT_VIP_EM_TAC_LT_all close more_vert Prioritize Customer Target Groups library…" at bounding box center [788, 400] width 1125 height 511
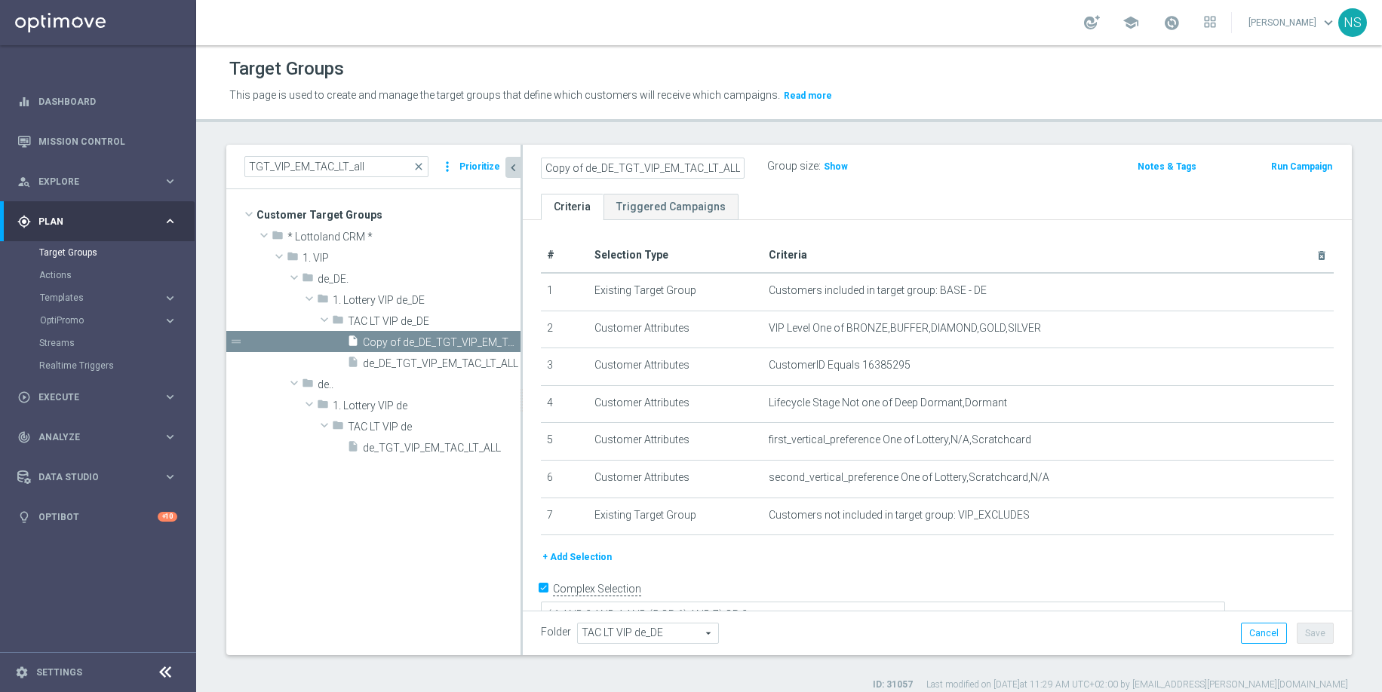
drag, startPoint x: 582, startPoint y: 168, endPoint x: 517, endPoint y: 159, distance: 66.2
click at [517, 159] on as-split "TGT_VIP_EM_TAC_LT_all close more_vert Prioritize Customer Target Groups library…" at bounding box center [788, 400] width 1125 height 511
click at [574, 169] on input "de_DE_TGT_VIP_EM_TAC_LT_ALL" at bounding box center [643, 168] width 204 height 21
type input "de_AT_TGT_VIP_EM_TAC_LT_ALL"
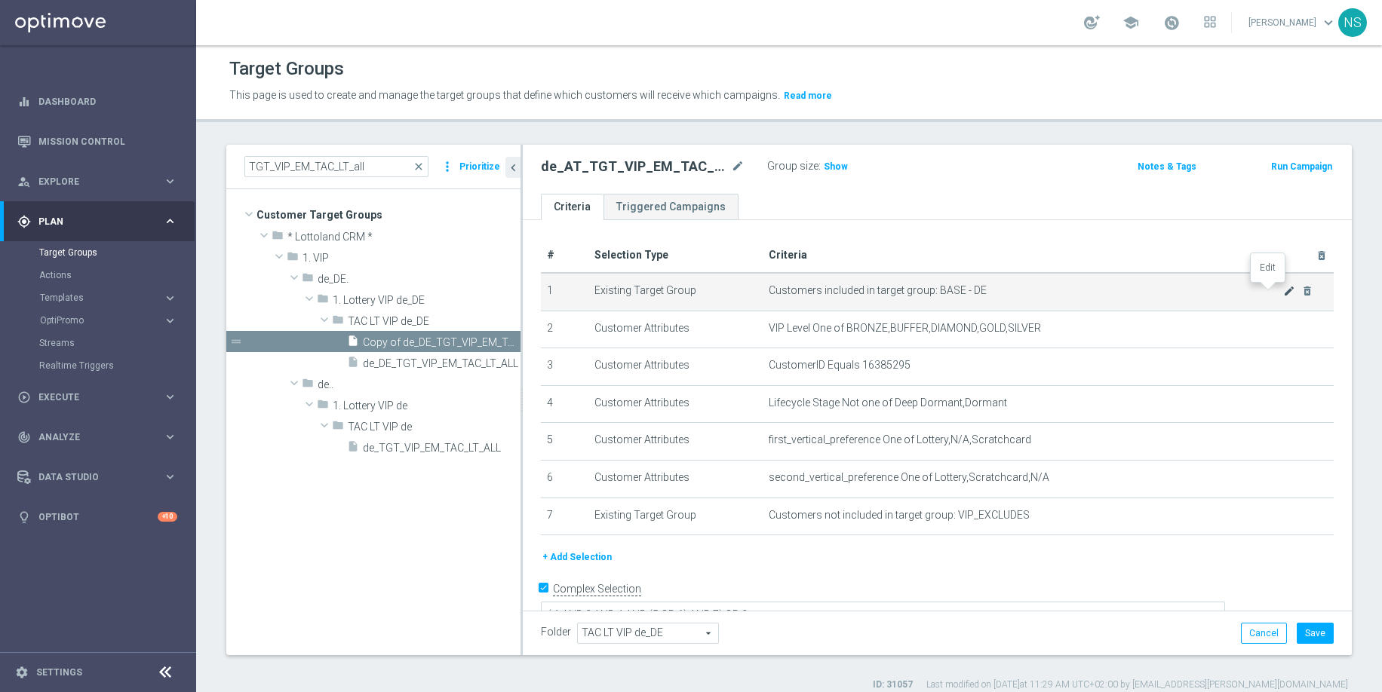
click at [1283, 288] on icon "mode_edit" at bounding box center [1289, 291] width 12 height 12
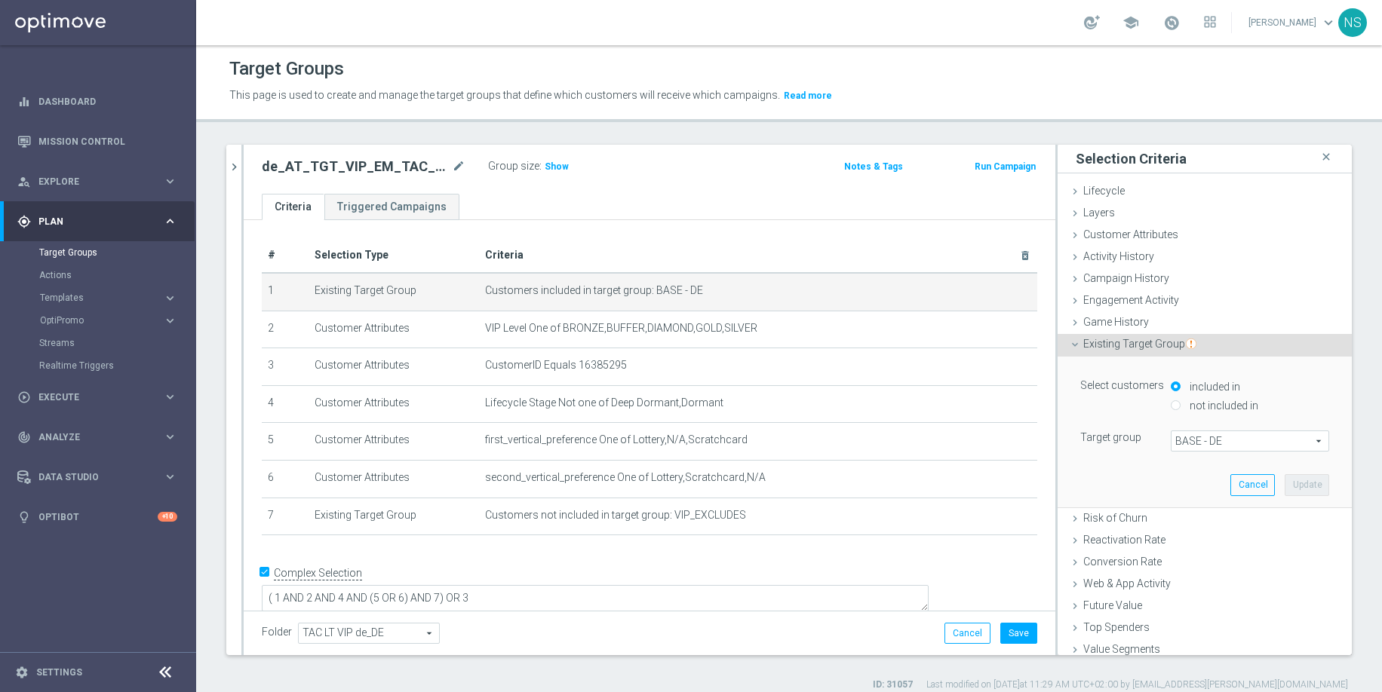
click at [1208, 445] on span "BASE - DE" at bounding box center [1249, 441] width 157 height 20
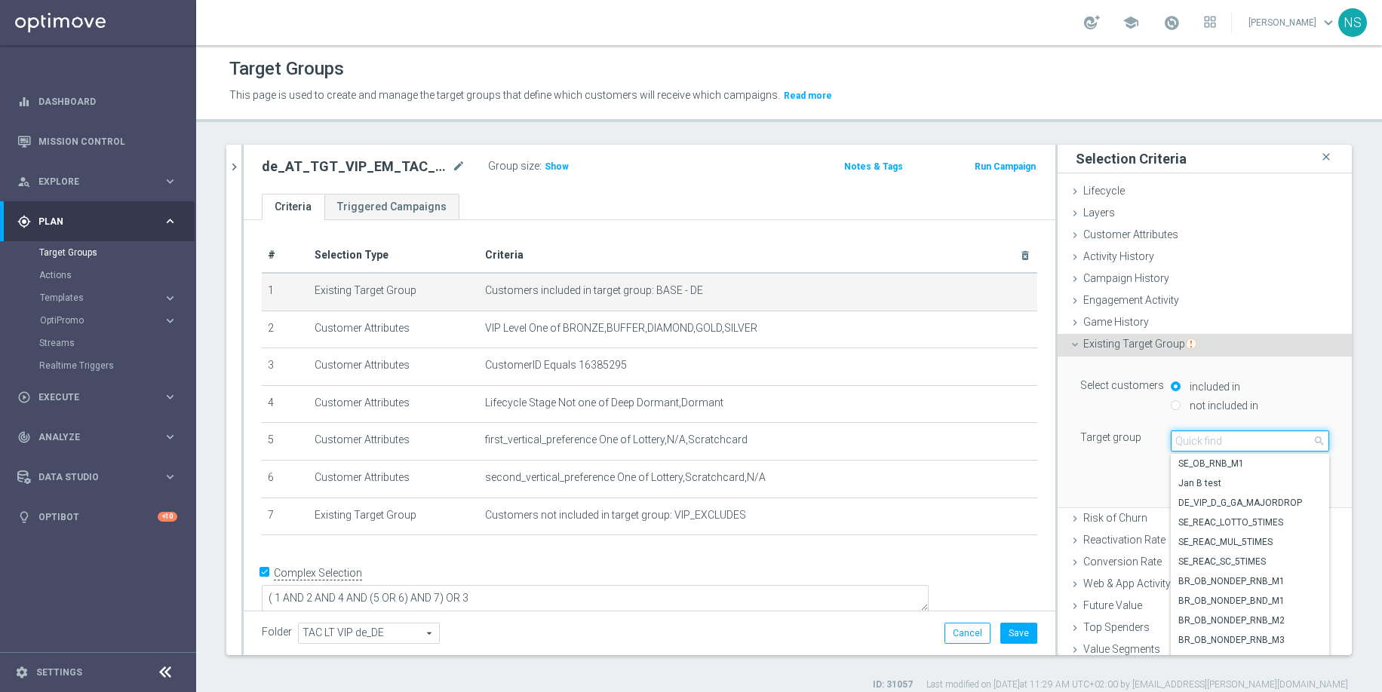
click at [1202, 442] on input "search" at bounding box center [1249, 441] width 158 height 21
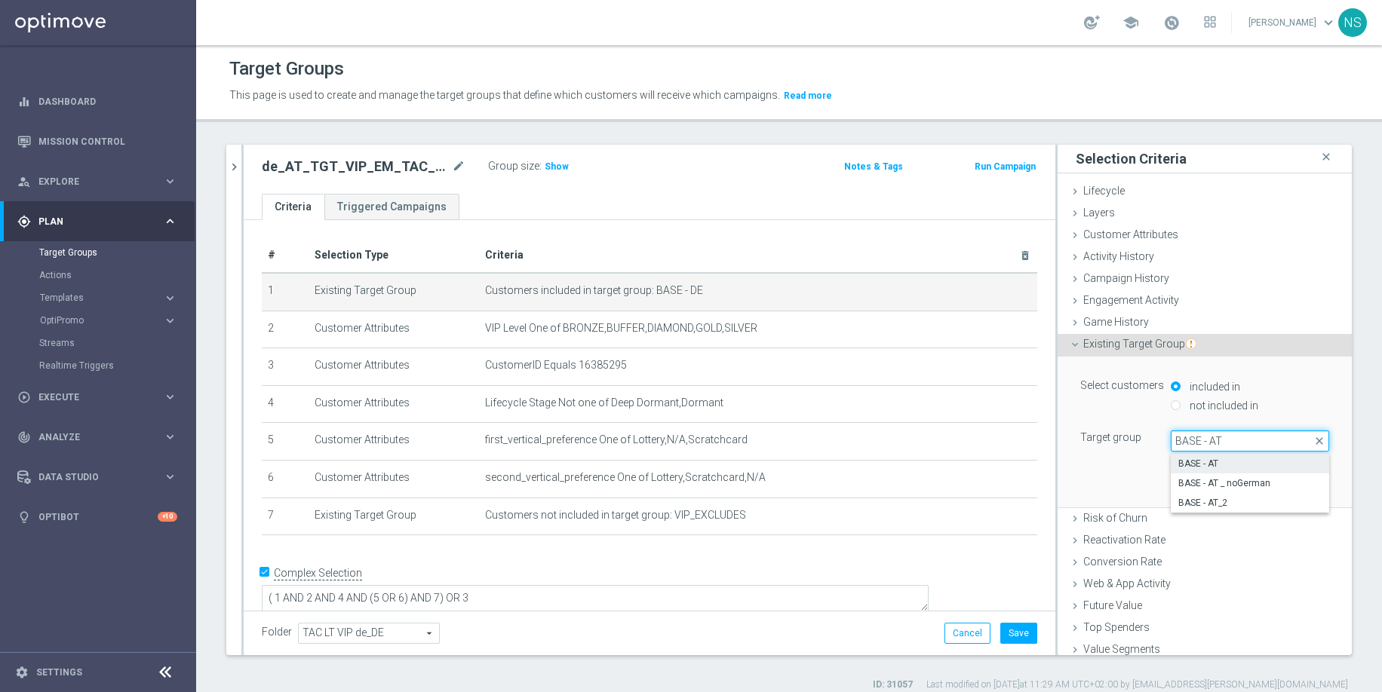
type input "BASE - AT"
click at [1201, 458] on span "BASE - AT" at bounding box center [1249, 464] width 143 height 12
type input "BASE - AT"
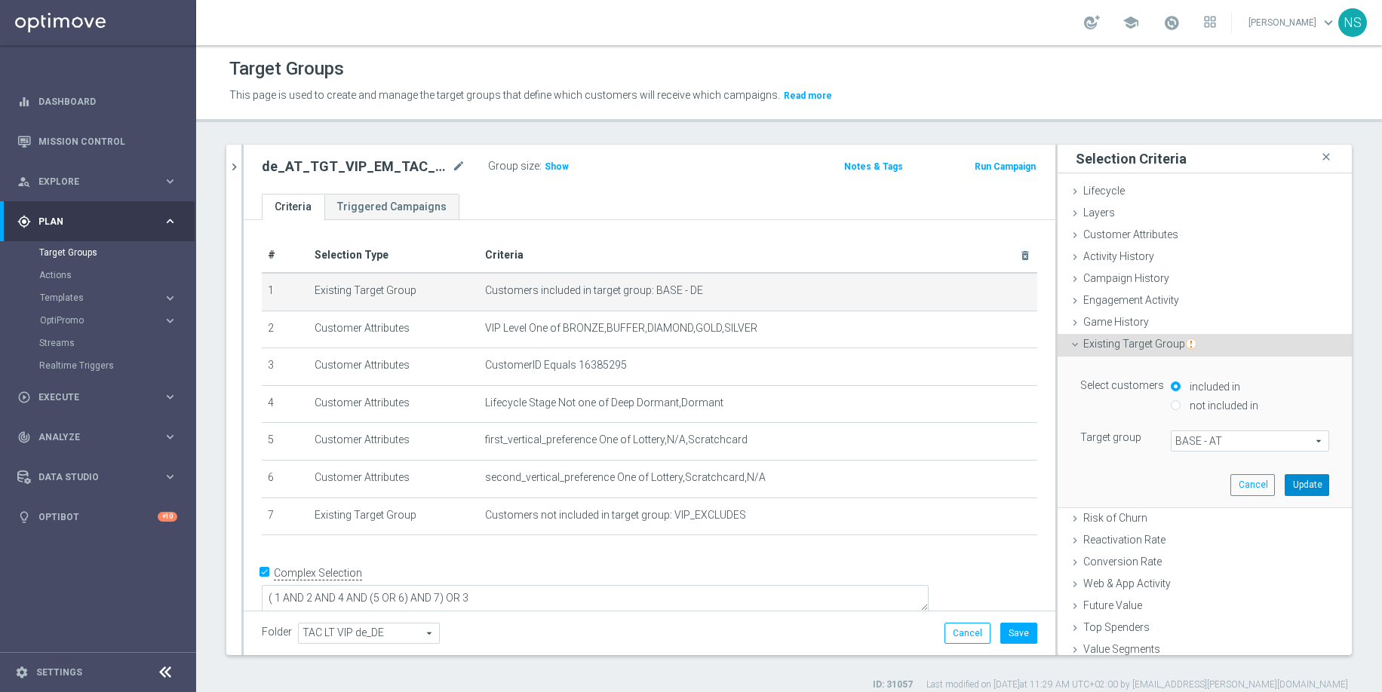
click at [1287, 483] on button "Update" at bounding box center [1306, 484] width 44 height 21
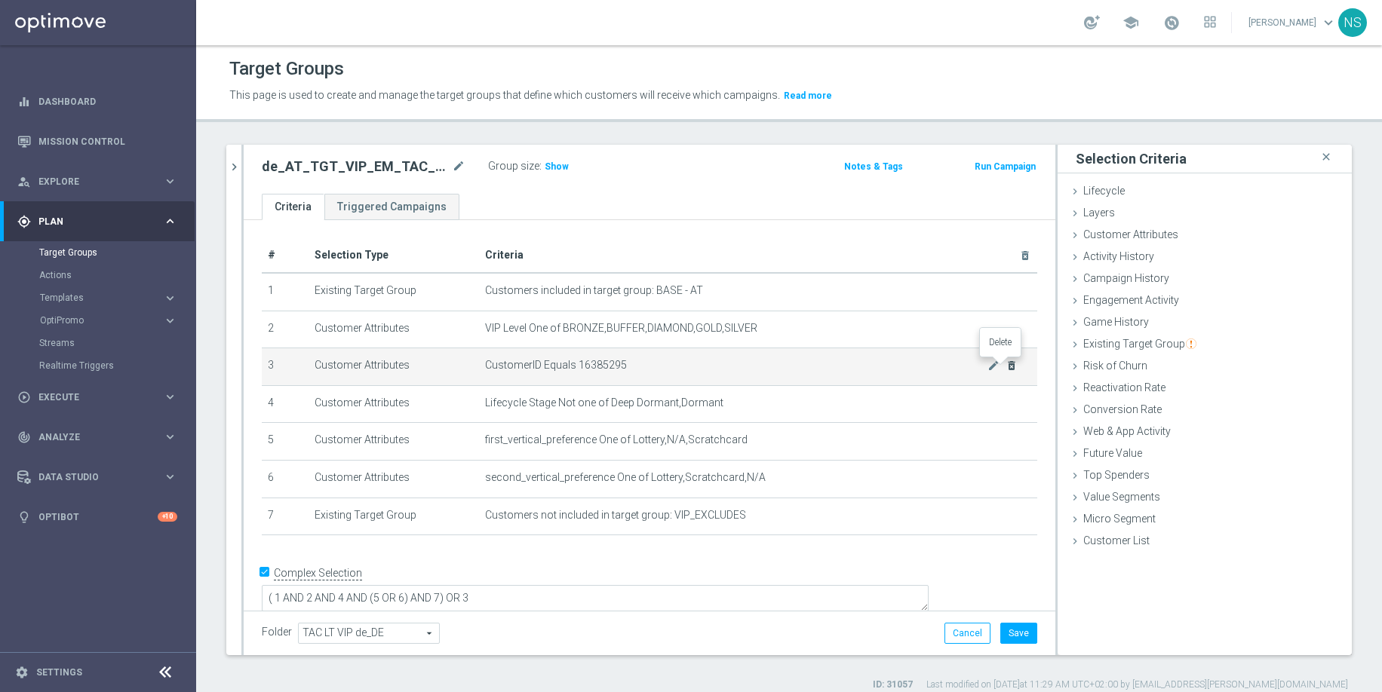
click at [1005, 369] on icon "delete_forever" at bounding box center [1011, 366] width 12 height 12
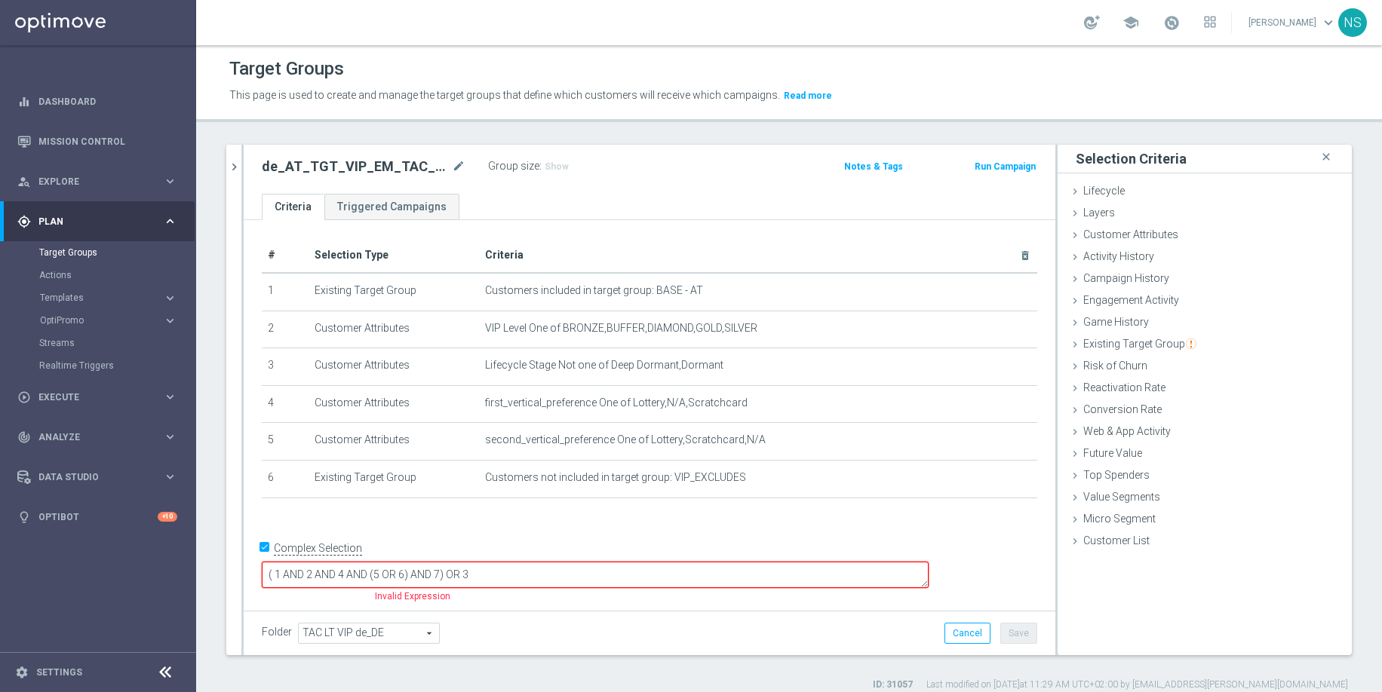
click at [694, 581] on textarea "( 1 AND 2 AND 4 AND (5 OR 6) AND 7) OR 3" at bounding box center [595, 575] width 667 height 26
click at [451, 572] on textarea "( 1 AND 2 AND 4 AND (5 OR 6) AND 7)" at bounding box center [595, 575] width 667 height 26
type textarea "( 1 AND 2 AND 3 AND (5 OR 6) AND 7)"
click at [971, 635] on button "Cancel" at bounding box center [967, 633] width 46 height 21
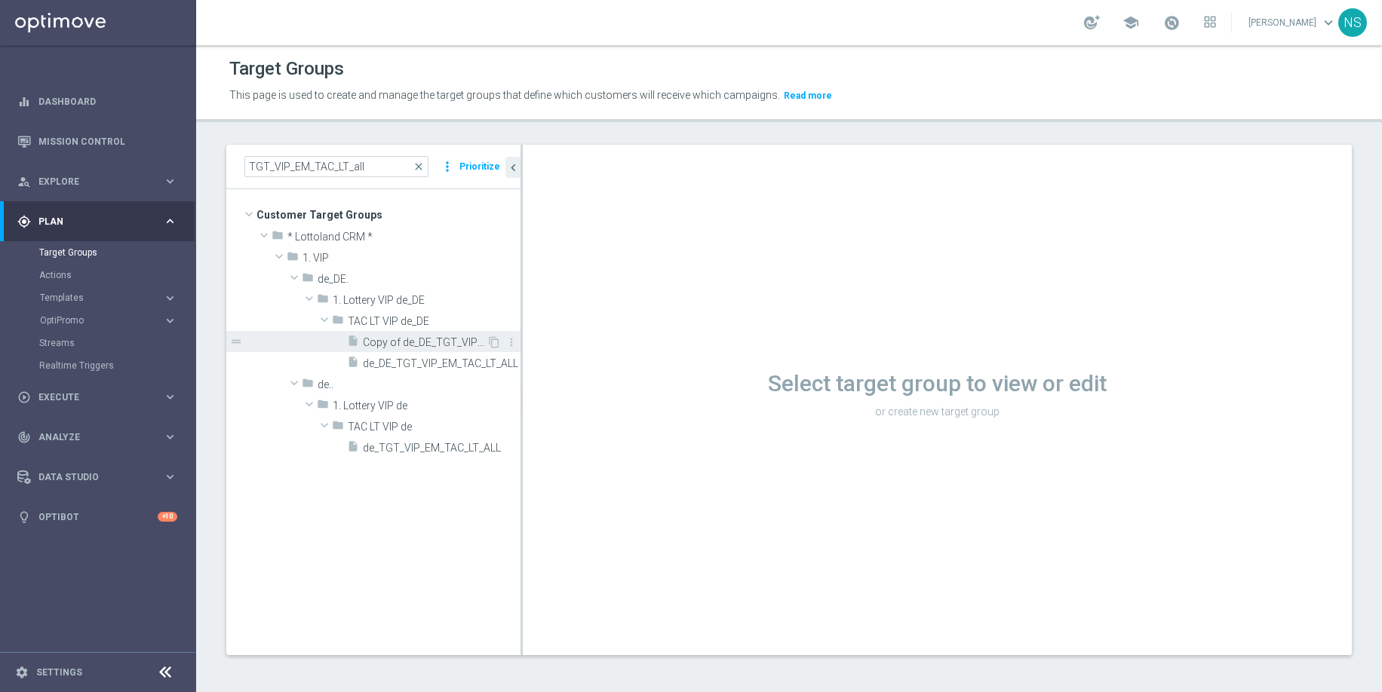
click at [422, 339] on span "Copy of de_DE_TGT_VIP_EM_TAC_LT_ALL" at bounding box center [425, 342] width 124 height 13
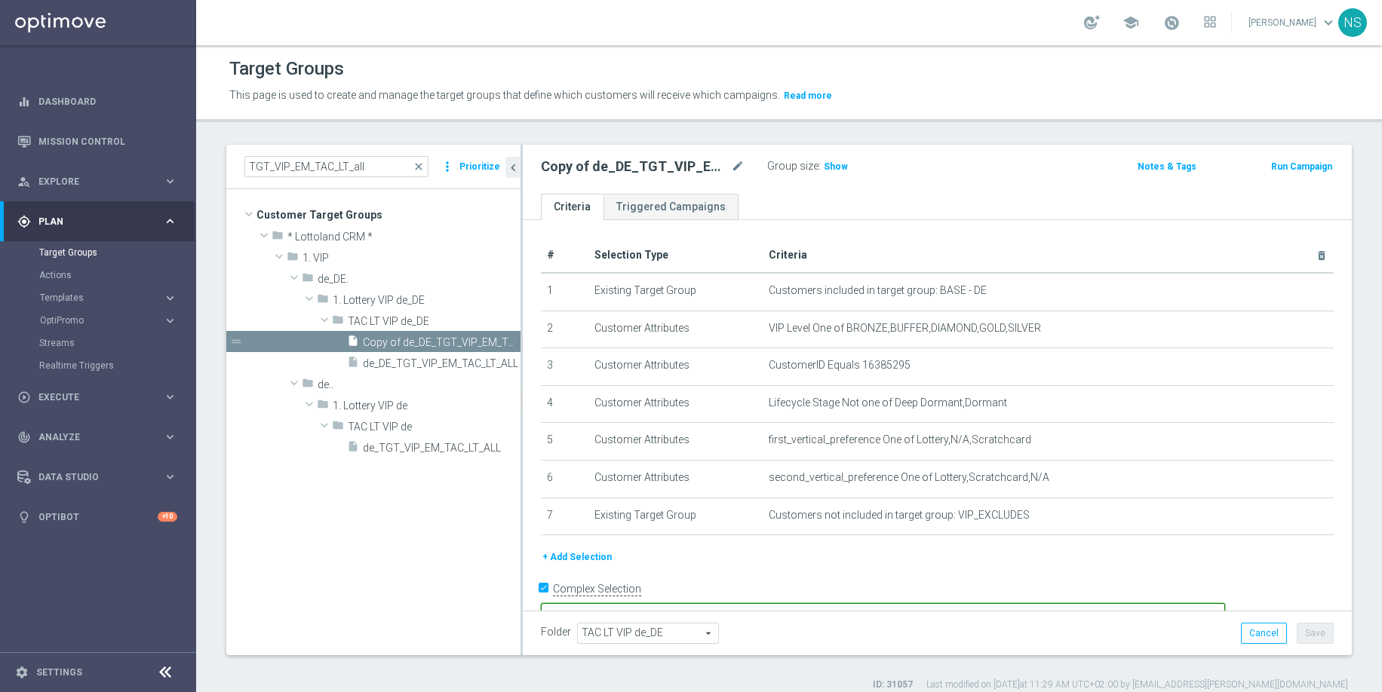
click at [730, 603] on textarea "( 1 AND 2 AND 4 AND (5 OR 6) AND 7) OR 3" at bounding box center [883, 616] width 684 height 26
click at [767, 603] on textarea "( 1 AND 2 AND 3 AND (5 OR 6) AND 7) OR 3" at bounding box center [883, 616] width 684 height 26
click at [792, 603] on textarea "( 1 AND 2 AND 3 AND (4 OR 6) AND 7) OR 3" at bounding box center [883, 616] width 684 height 26
click at [825, 603] on textarea "( 1 AND 2 AND 3 AND (4 OR 5) AND 7) OR 3" at bounding box center [883, 616] width 684 height 26
drag, startPoint x: 837, startPoint y: 591, endPoint x: 926, endPoint y: 596, distance: 89.1
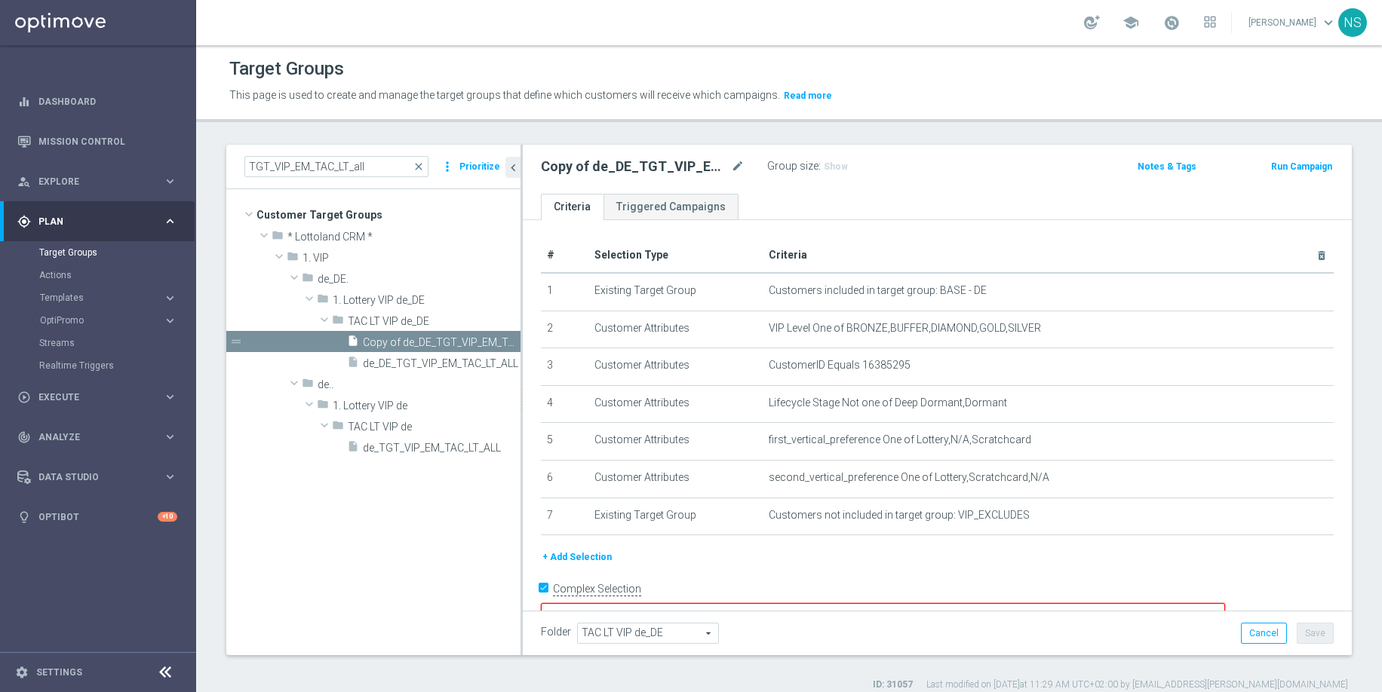
click at [926, 603] on textarea "( 1 AND 2 AND 3 AND (4 OR 5) AND 6) OR 3" at bounding box center [883, 616] width 684 height 26
type textarea "( 1 AND 2 AND 3 AND (4 OR 5) AND 6)"
click at [1301, 360] on icon "delete_forever" at bounding box center [1307, 366] width 12 height 12
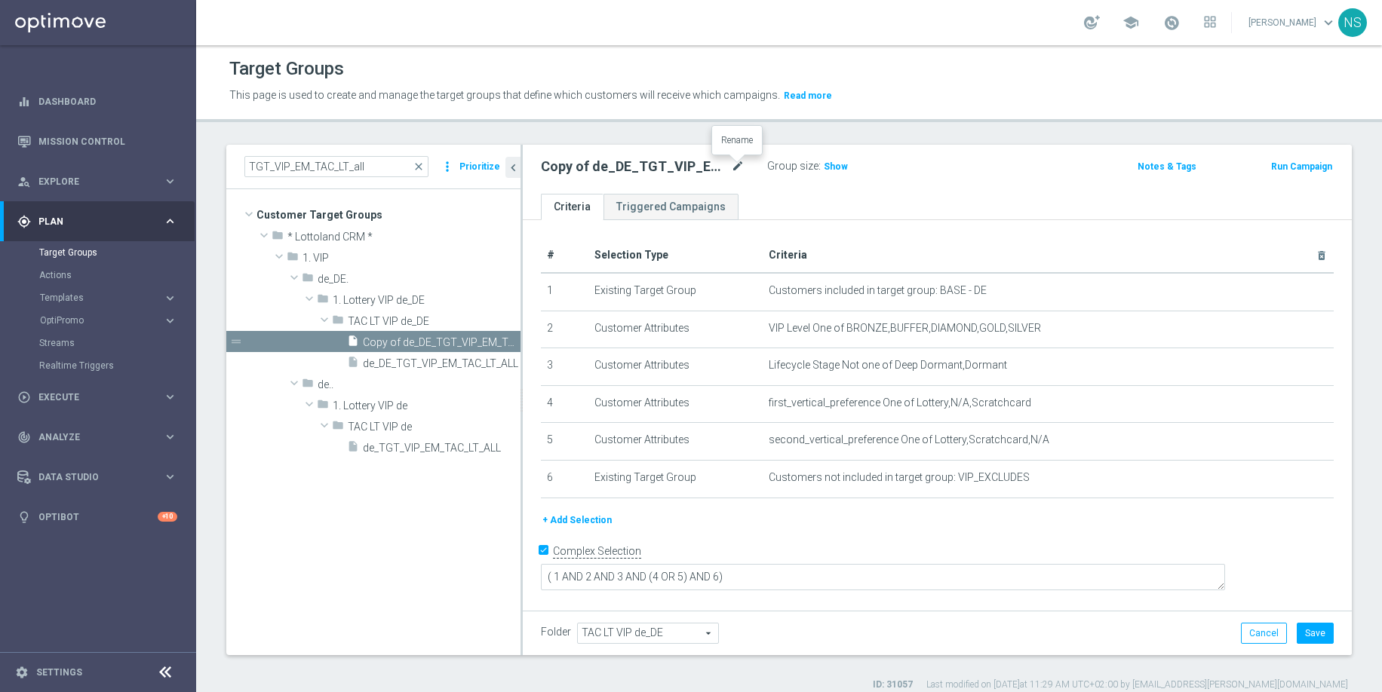
click at [741, 167] on icon "mode_edit" at bounding box center [738, 167] width 14 height 18
click at [579, 166] on input "Copy of de_DE_TGT_VIP_EM_TAC_LT_ALL" at bounding box center [643, 168] width 204 height 21
drag, startPoint x: 584, startPoint y: 166, endPoint x: 512, endPoint y: 165, distance: 72.4
click at [512, 165] on as-split "TGT_VIP_EM_TAC_LT_all close more_vert Prioritize Customer Target Groups library…" at bounding box center [788, 400] width 1125 height 511
click at [570, 167] on input "de_DE_TGT_VIP_EM_TAC_LT_ALL" at bounding box center [643, 168] width 204 height 21
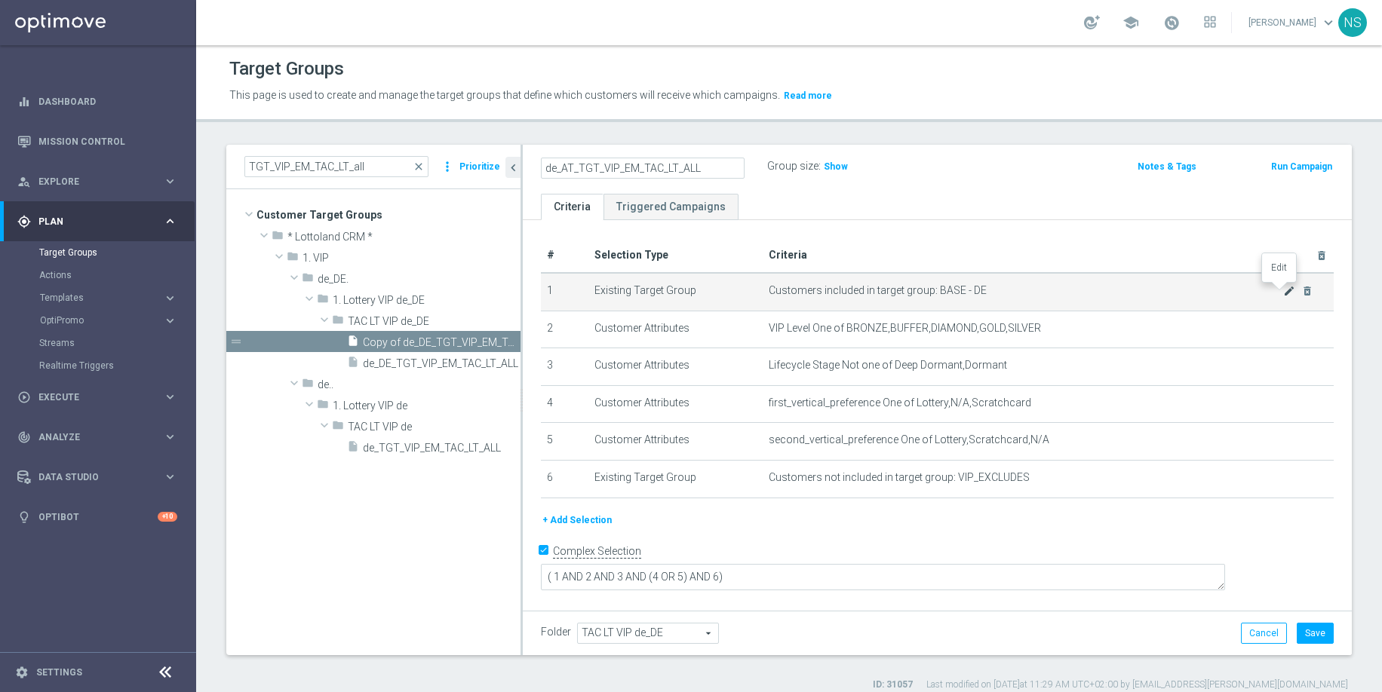
type input "de_AT_TGT_VIP_EM_TAC_LT_ALL"
click at [1283, 289] on icon "mode_edit" at bounding box center [1289, 291] width 12 height 12
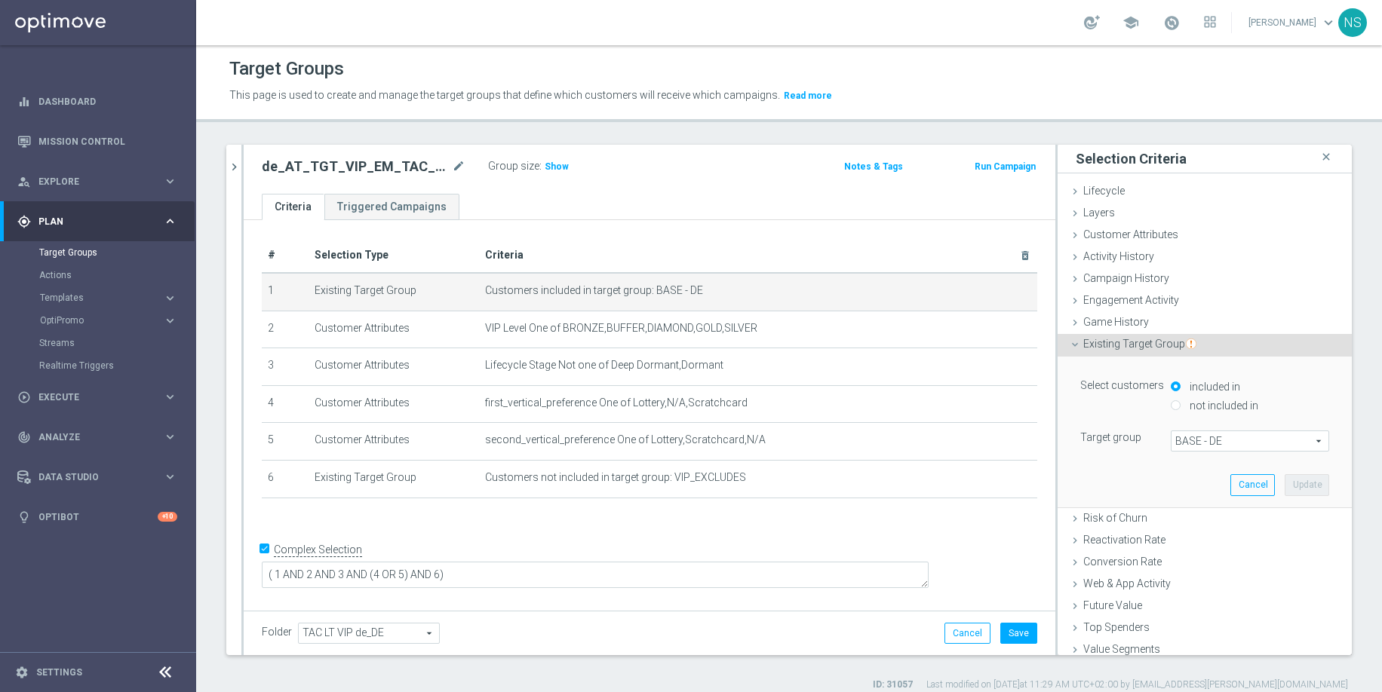
click at [1204, 436] on span "BASE - DE" at bounding box center [1249, 441] width 157 height 20
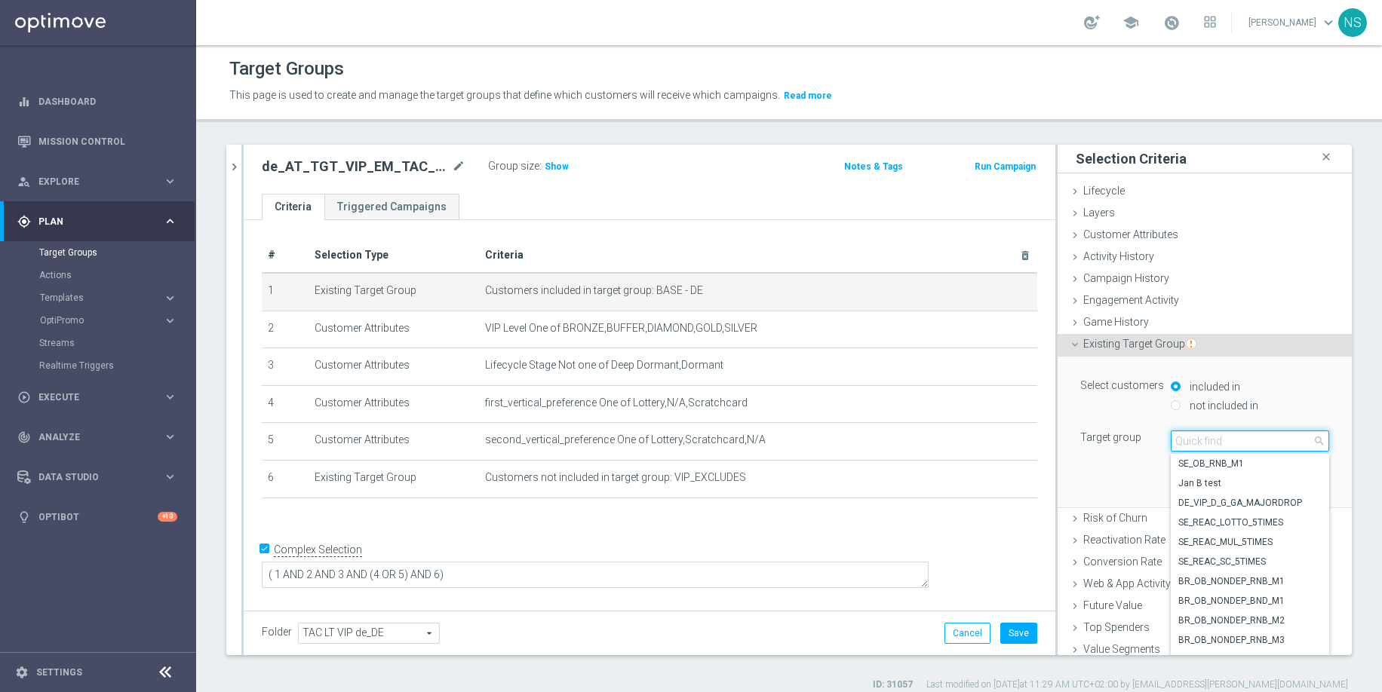
click at [1204, 436] on input "search" at bounding box center [1249, 441] width 158 height 21
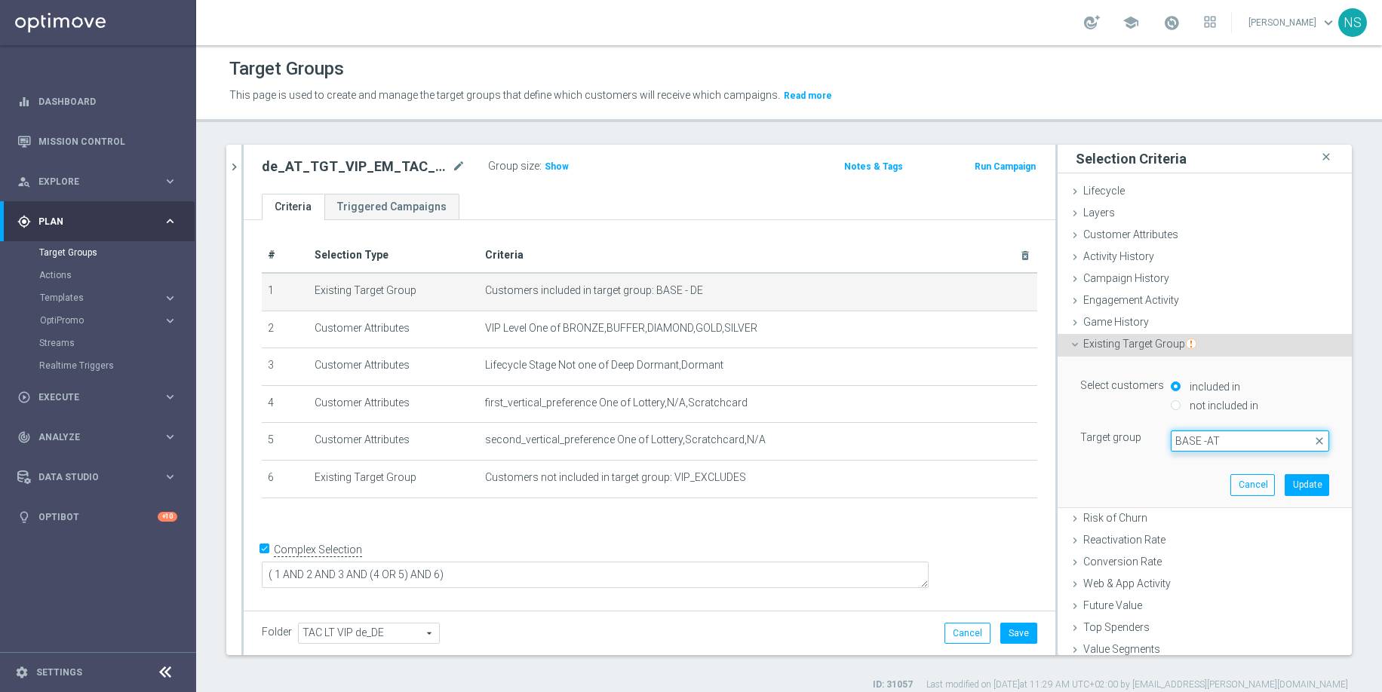
click at [1192, 440] on input "BASE -AT" at bounding box center [1249, 441] width 158 height 21
type input "BASE - AT"
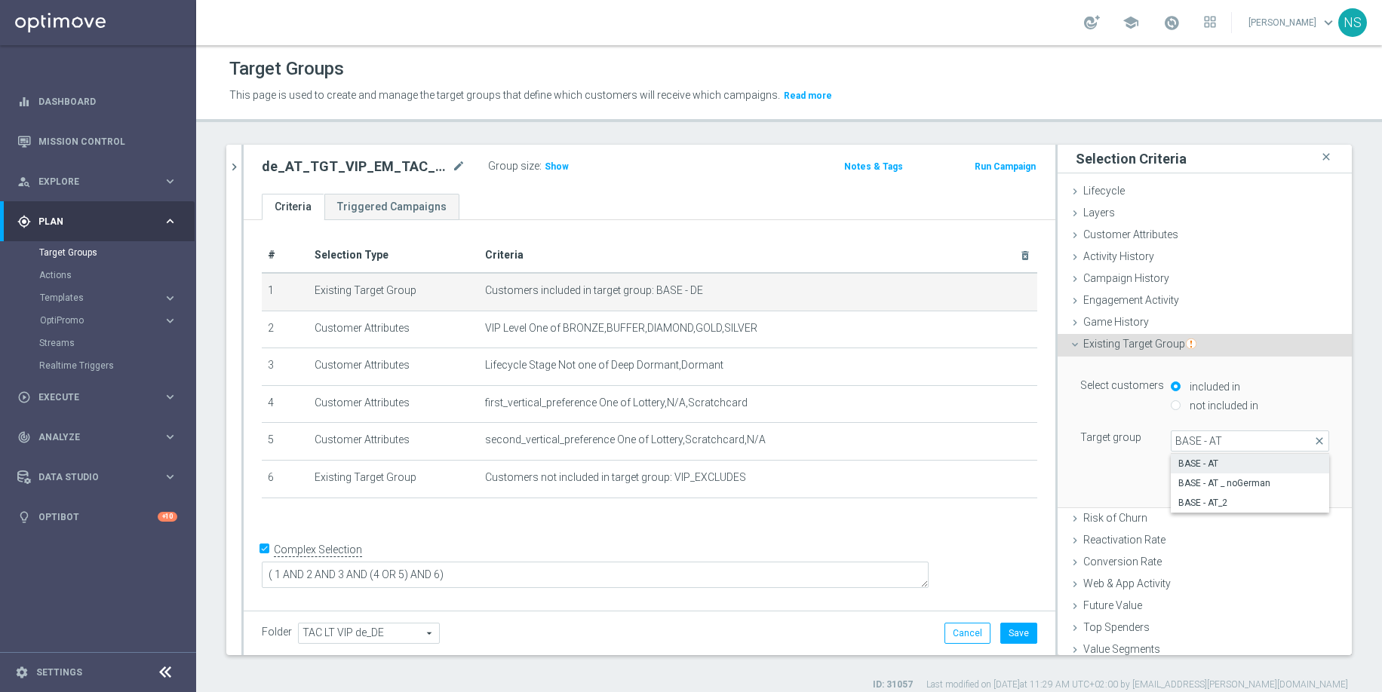
click at [1258, 459] on span "BASE - AT" at bounding box center [1249, 464] width 143 height 12
type input "BASE - AT"
click at [1292, 488] on button "Update" at bounding box center [1306, 484] width 44 height 21
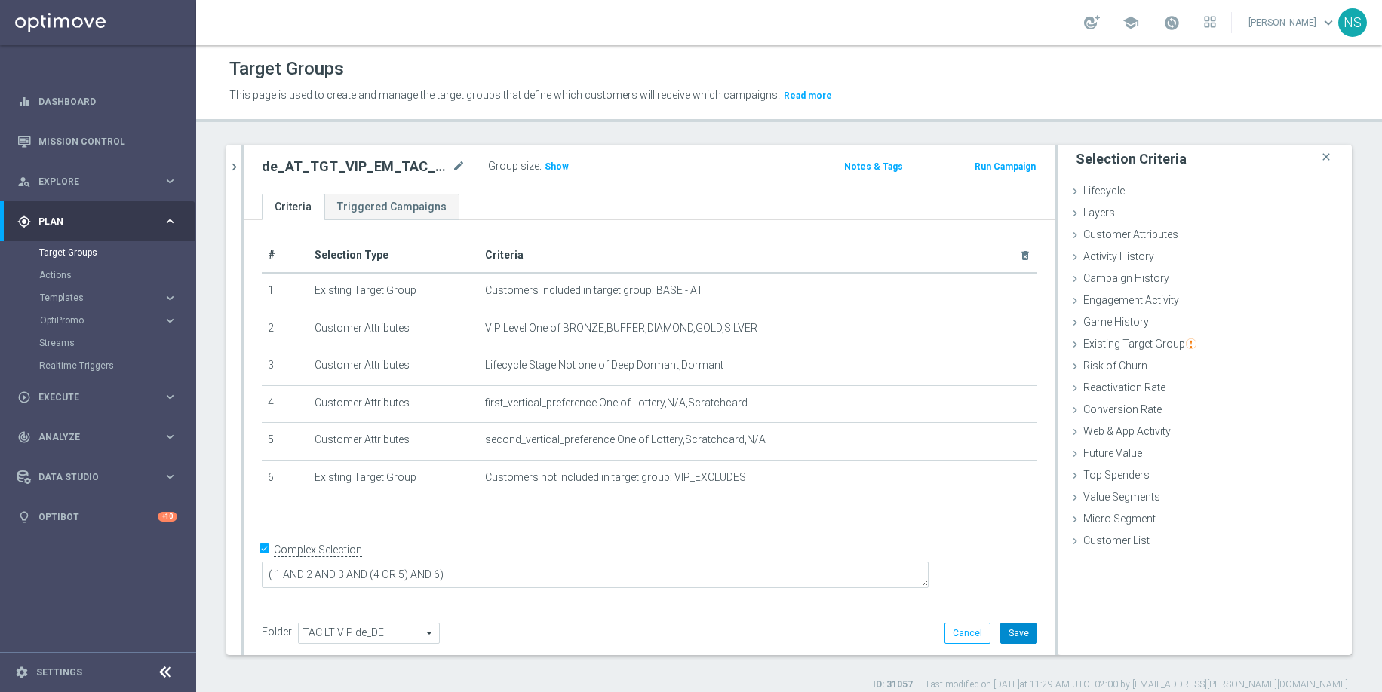
click at [1017, 632] on button "Save" at bounding box center [1018, 633] width 37 height 21
click at [417, 639] on span "TAC LT VIP de_DE" at bounding box center [369, 634] width 140 height 20
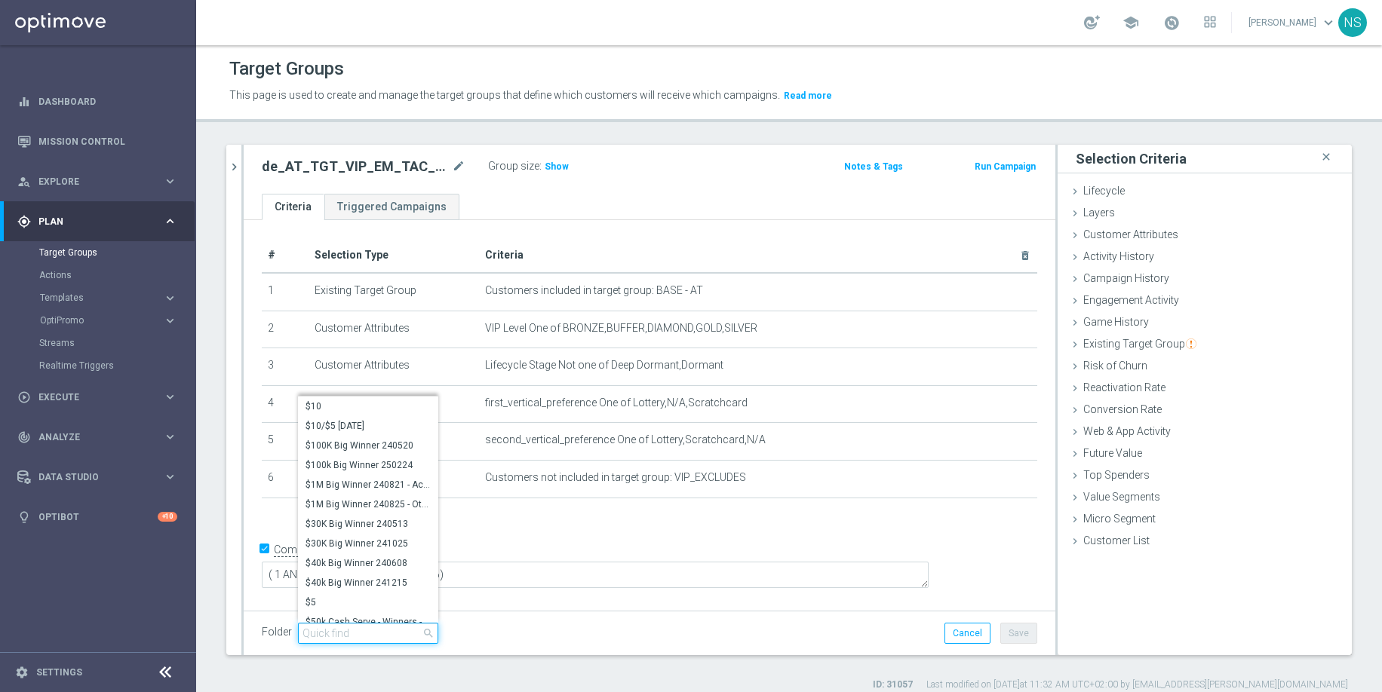
click at [342, 630] on input "search" at bounding box center [368, 633] width 140 height 21
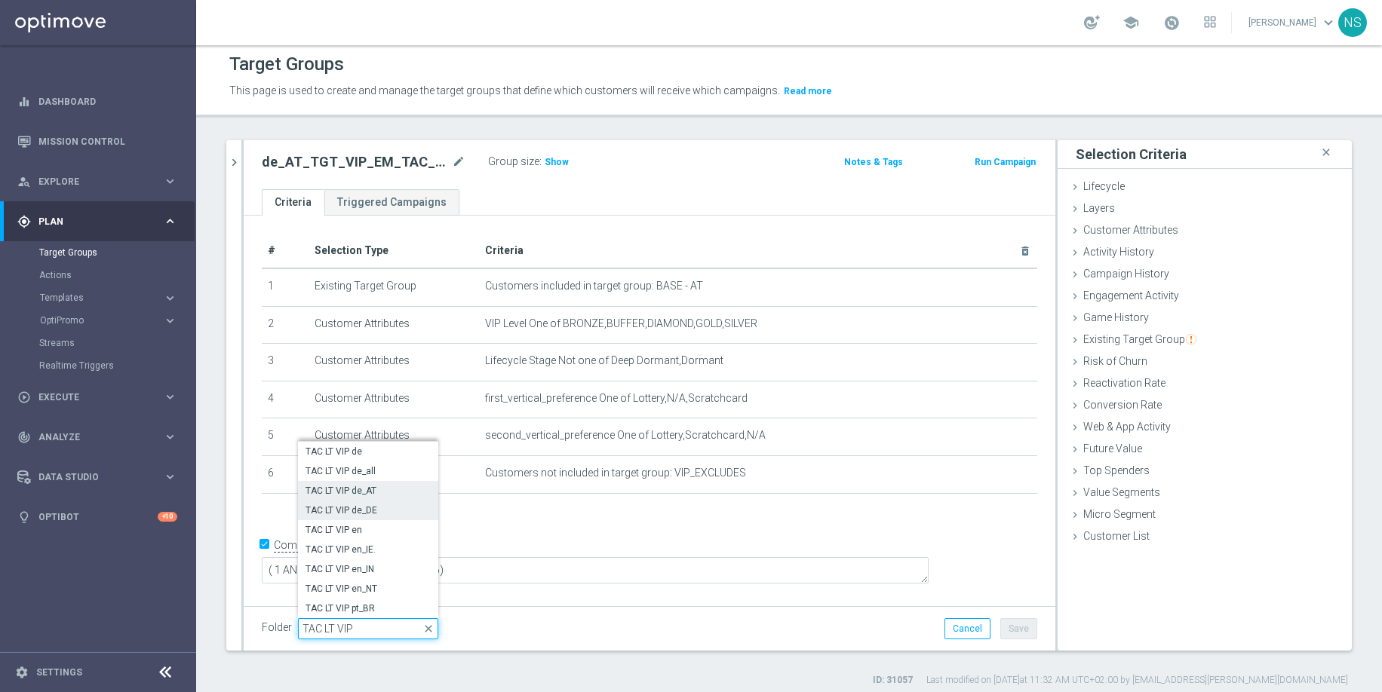
type input "TAC LT VIP"
click at [379, 489] on span "TAC LT VIP de_AT" at bounding box center [367, 491] width 125 height 12
type input "TAC LT VIP de_AT"
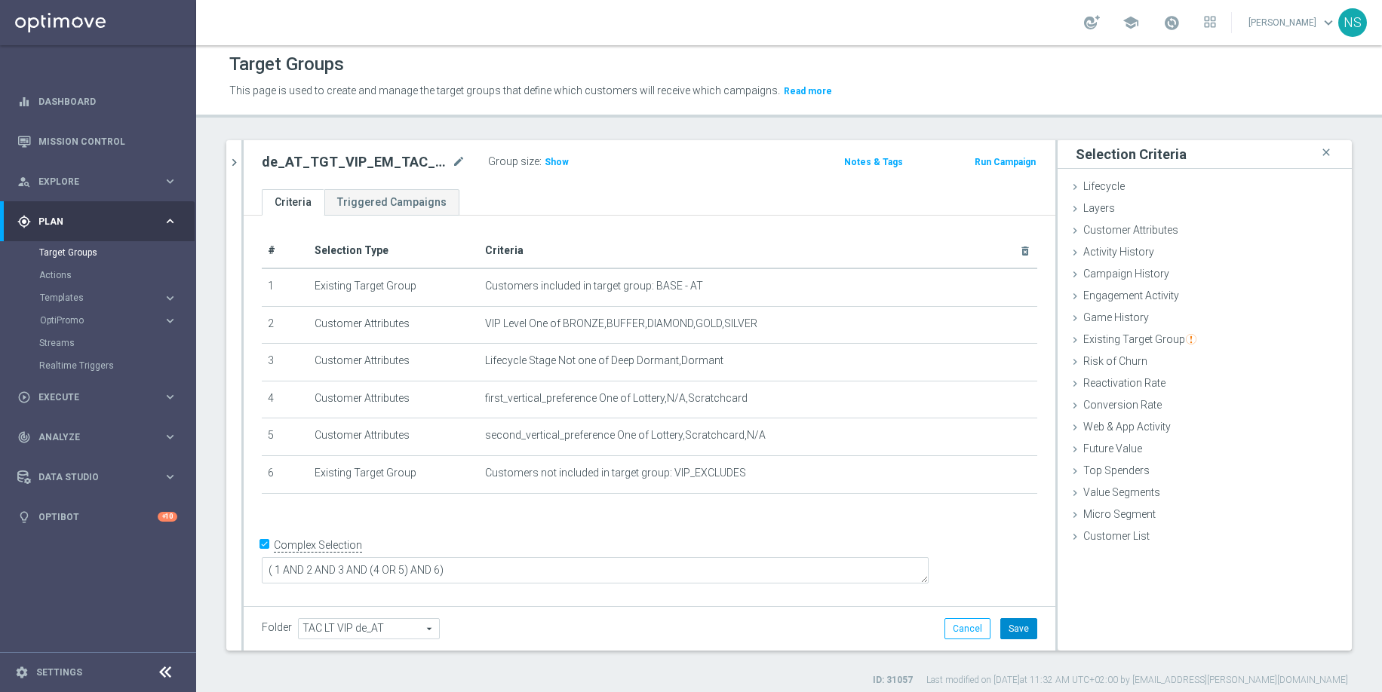
click at [1020, 633] on button "Save" at bounding box center [1018, 628] width 37 height 21
click at [234, 162] on icon "chevron_right" at bounding box center [234, 162] width 14 height 14
